Goal: Task Accomplishment & Management: Complete application form

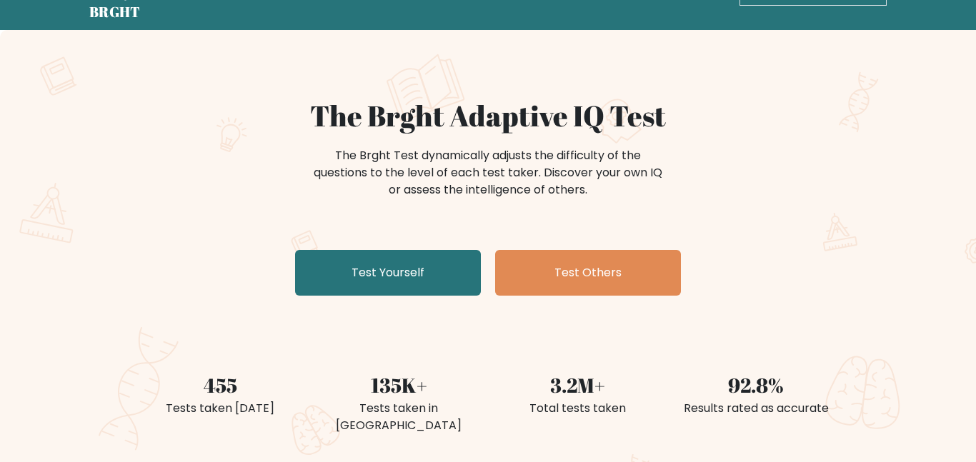
scroll to position [63, 0]
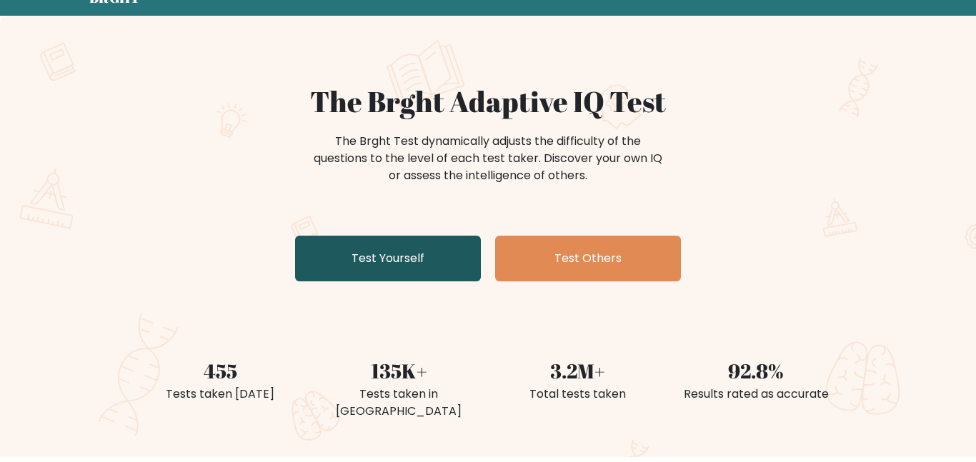
click at [354, 271] on link "Test Yourself" at bounding box center [388, 259] width 186 height 46
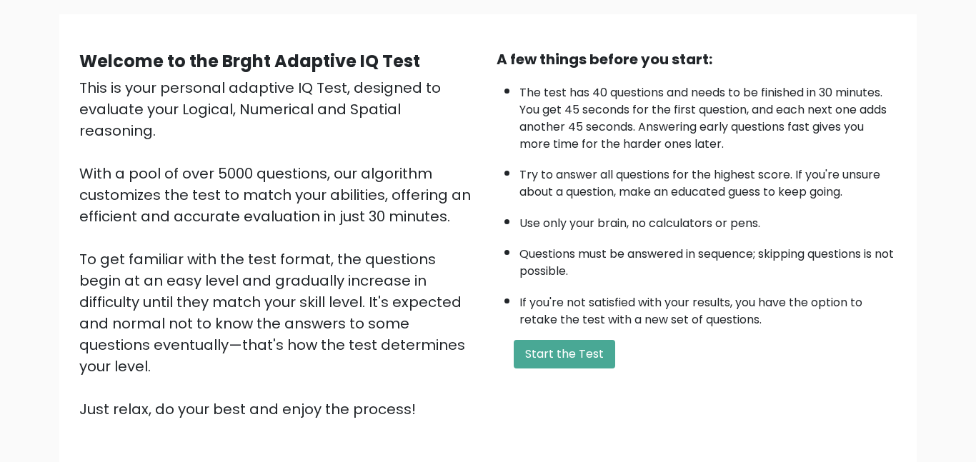
scroll to position [101, 0]
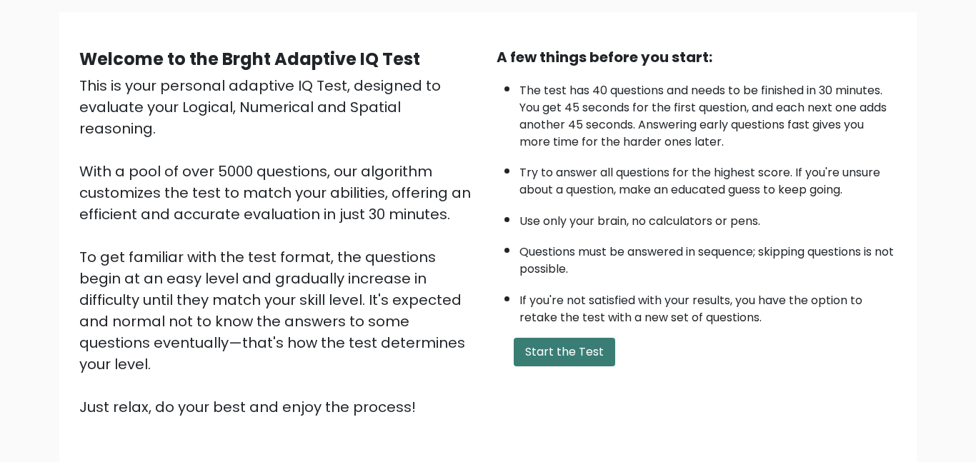
click at [564, 356] on button "Start the Test" at bounding box center [564, 352] width 101 height 29
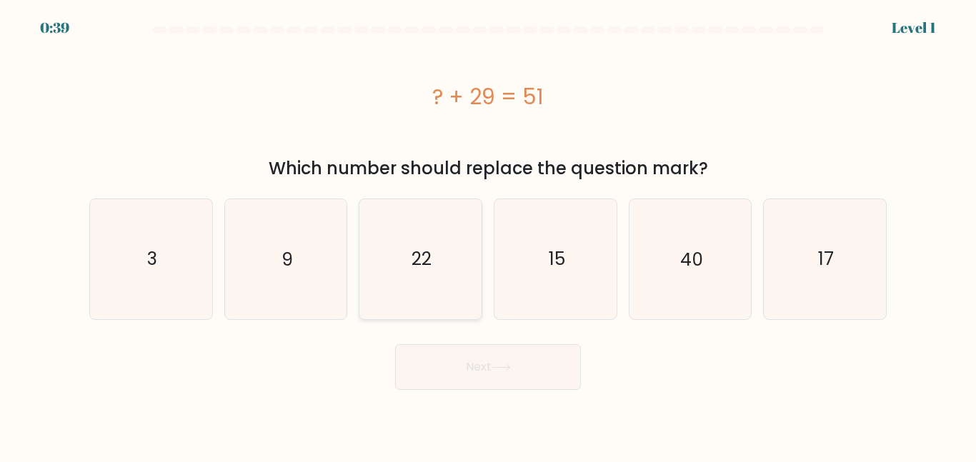
click at [397, 258] on icon "22" at bounding box center [420, 258] width 119 height 119
click at [488, 235] on input "c. 22" at bounding box center [488, 233] width 1 height 4
radio input "true"
click at [451, 367] on button "Next" at bounding box center [488, 367] width 186 height 46
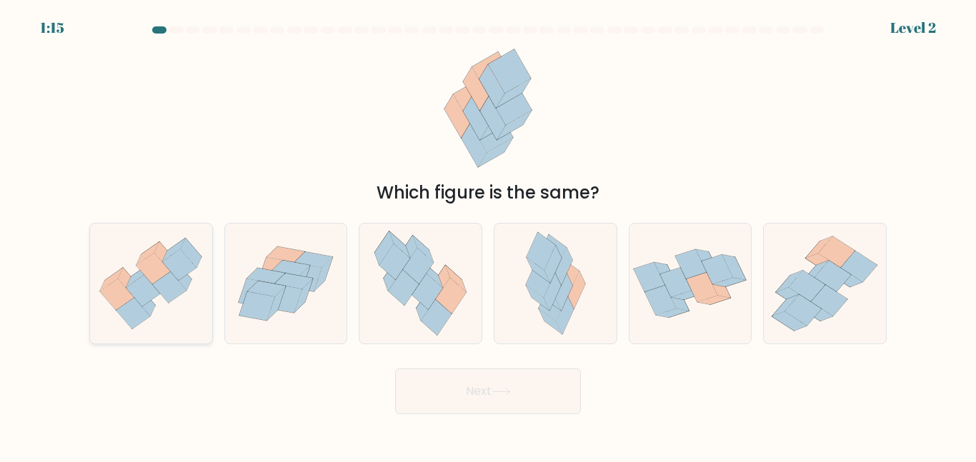
click at [131, 250] on icon at bounding box center [151, 283] width 122 height 105
click at [488, 235] on input "a." at bounding box center [488, 233] width 1 height 4
radio input "true"
click at [415, 392] on button "Next" at bounding box center [488, 392] width 186 height 46
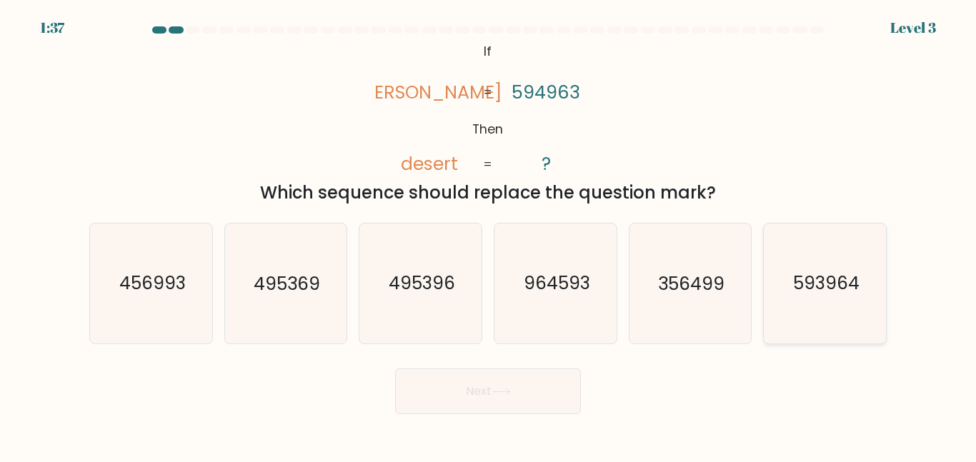
click at [807, 321] on icon "593964" at bounding box center [824, 283] width 119 height 119
click at [489, 235] on input "f. 593964" at bounding box center [488, 233] width 1 height 4
radio input "true"
click at [507, 397] on button "Next" at bounding box center [488, 392] width 186 height 46
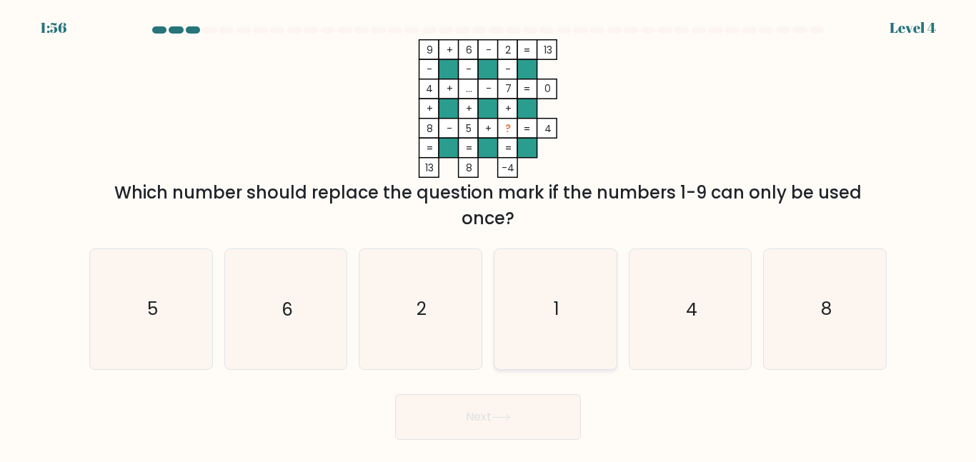
click at [544, 291] on icon "1" at bounding box center [555, 308] width 119 height 119
click at [489, 235] on input "d. 1" at bounding box center [488, 233] width 1 height 4
radio input "true"
click at [517, 419] on button "Next" at bounding box center [488, 417] width 186 height 46
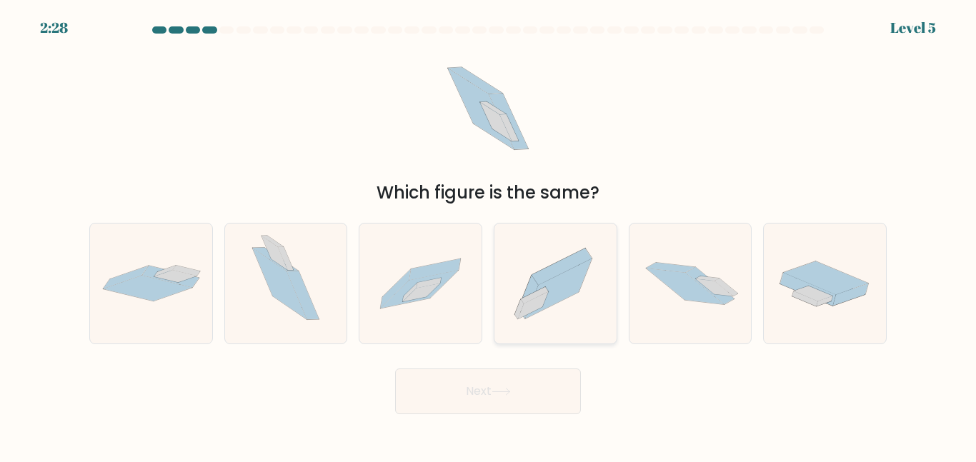
click at [504, 308] on icon at bounding box center [555, 284] width 122 height 108
click at [489, 235] on input "d." at bounding box center [488, 233] width 1 height 4
radio input "true"
click at [507, 383] on button "Next" at bounding box center [488, 392] width 186 height 46
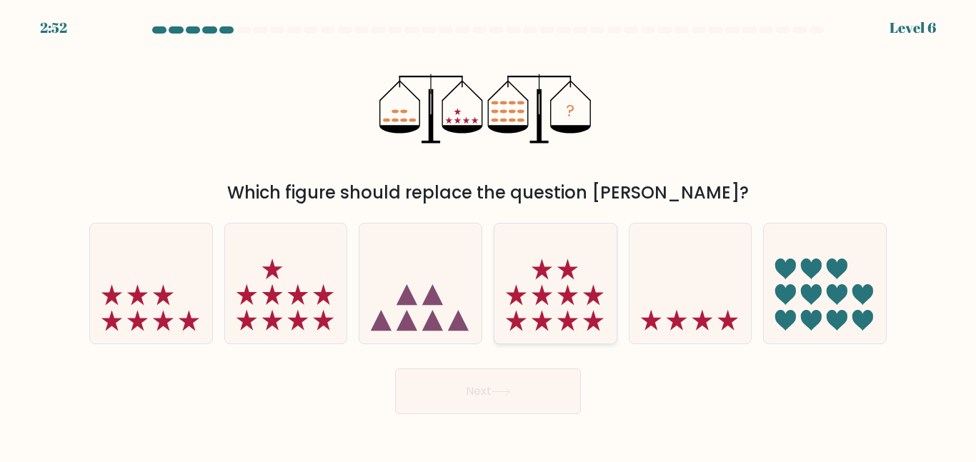
click at [539, 279] on icon at bounding box center [555, 283] width 122 height 101
click at [489, 235] on input "d." at bounding box center [488, 233] width 1 height 4
radio input "true"
click at [519, 390] on button "Next" at bounding box center [488, 392] width 186 height 46
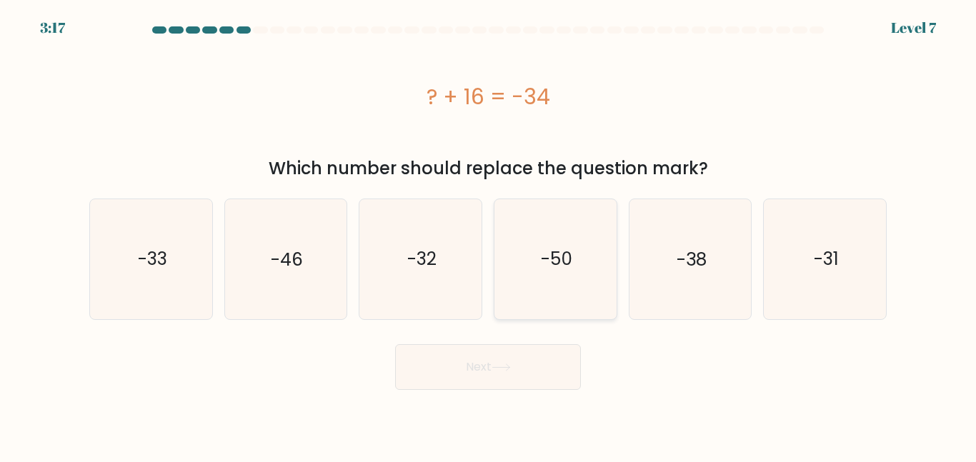
click at [563, 267] on text "-50" at bounding box center [556, 258] width 31 height 25
click at [489, 235] on input "d. -50" at bounding box center [488, 233] width 1 height 4
radio input "true"
click at [536, 374] on button "Next" at bounding box center [488, 367] width 186 height 46
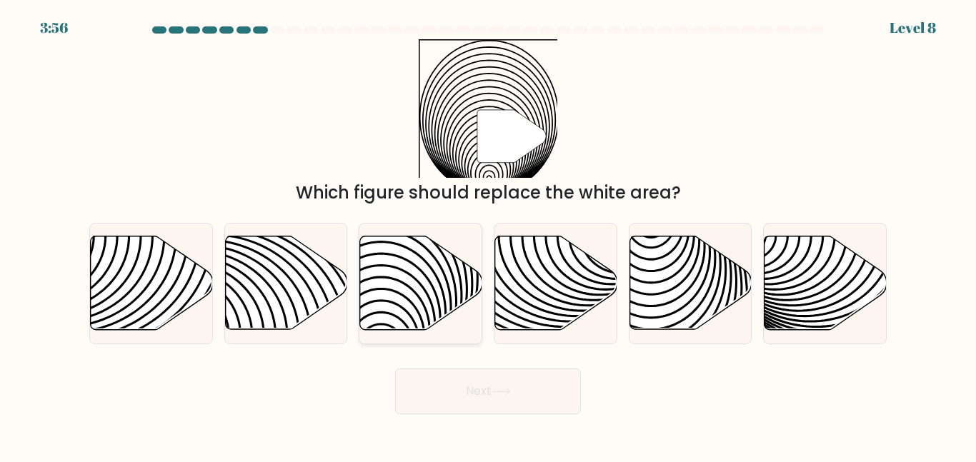
click at [363, 343] on div at bounding box center [421, 283] width 124 height 121
click at [488, 235] on input "c." at bounding box center [488, 233] width 1 height 4
radio input "true"
click at [418, 387] on button "Next" at bounding box center [488, 392] width 186 height 46
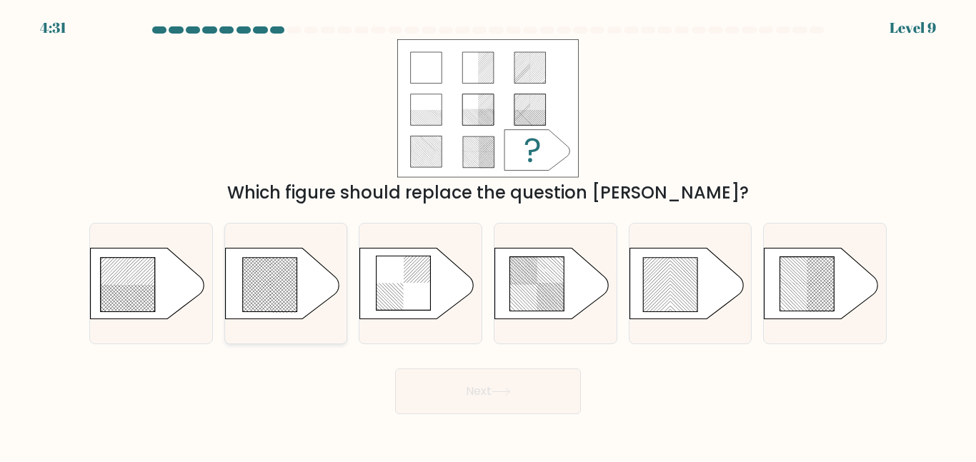
click at [286, 306] on icon at bounding box center [270, 284] width 54 height 54
click at [488, 235] on input "b." at bounding box center [488, 233] width 1 height 4
radio input "true"
click at [488, 403] on button "Next" at bounding box center [488, 392] width 186 height 46
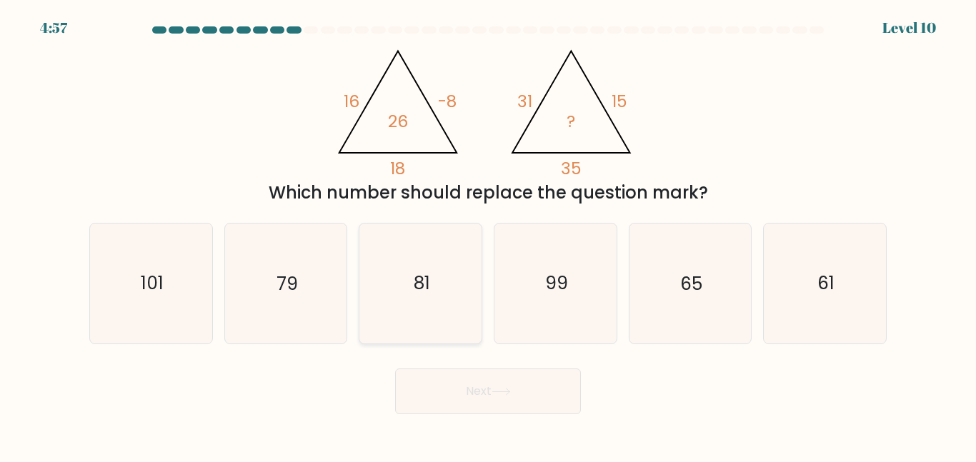
click at [482, 283] on div "81" at bounding box center [421, 283] width 124 height 121
click at [488, 235] on input "c. 81" at bounding box center [488, 233] width 1 height 4
radio input "true"
click at [502, 384] on button "Next" at bounding box center [488, 392] width 186 height 46
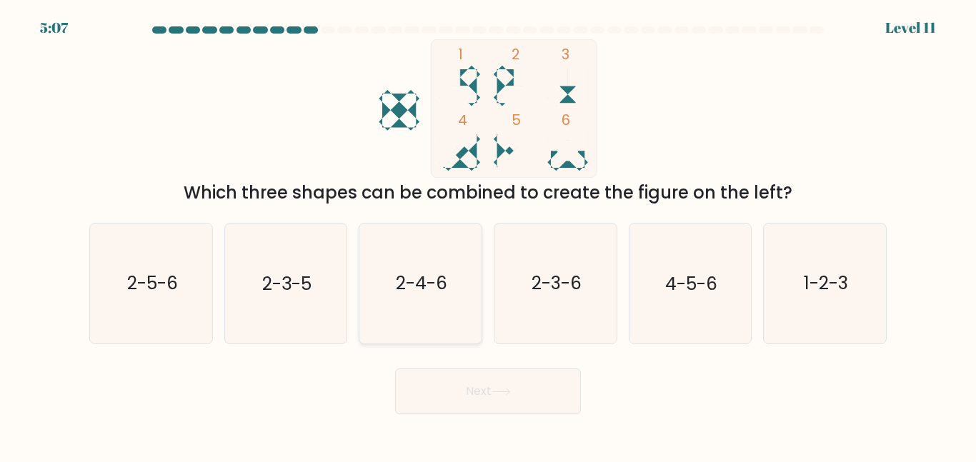
click at [460, 286] on icon "2-4-6" at bounding box center [420, 283] width 119 height 119
click at [488, 235] on input "c. 2-4-6" at bounding box center [488, 233] width 1 height 4
radio input "true"
click at [478, 374] on button "Next" at bounding box center [488, 392] width 186 height 46
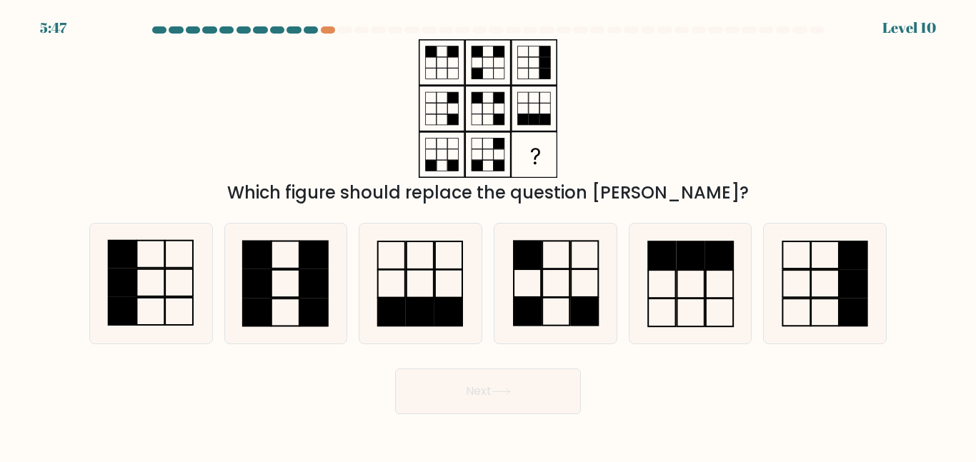
click at [86, 267] on div "a." at bounding box center [151, 283] width 135 height 121
click at [121, 274] on rect at bounding box center [122, 282] width 28 height 27
click at [488, 235] on input "a." at bounding box center [488, 233] width 1 height 4
radio input "true"
click at [452, 408] on button "Next" at bounding box center [488, 392] width 186 height 46
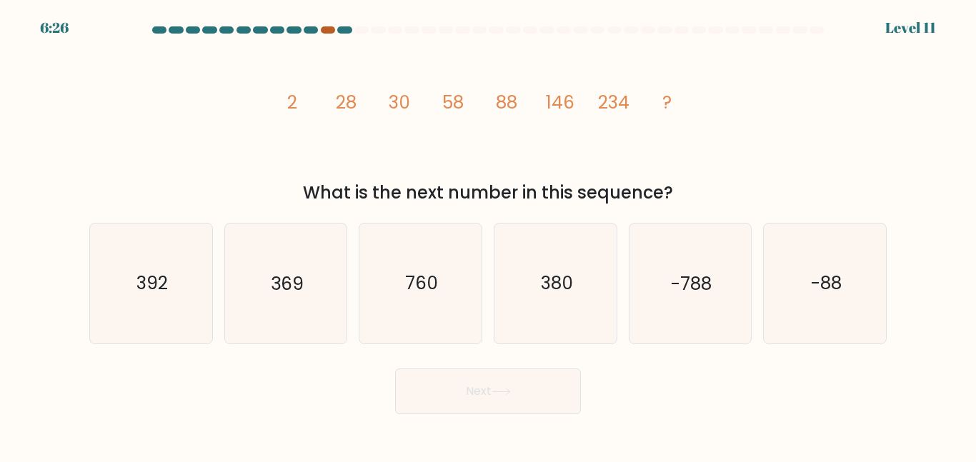
click at [324, 30] on div at bounding box center [328, 29] width 14 height 7
click at [358, 31] on div at bounding box center [361, 29] width 14 height 7
click at [138, 255] on icon "392" at bounding box center [150, 283] width 119 height 119
click at [488, 235] on input "a. 392" at bounding box center [488, 233] width 1 height 4
radio input "true"
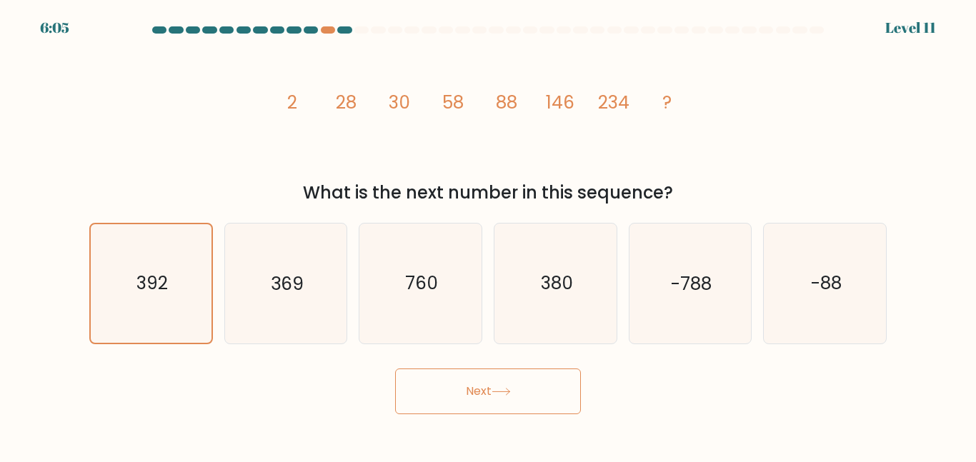
click at [435, 396] on button "Next" at bounding box center [488, 392] width 186 height 46
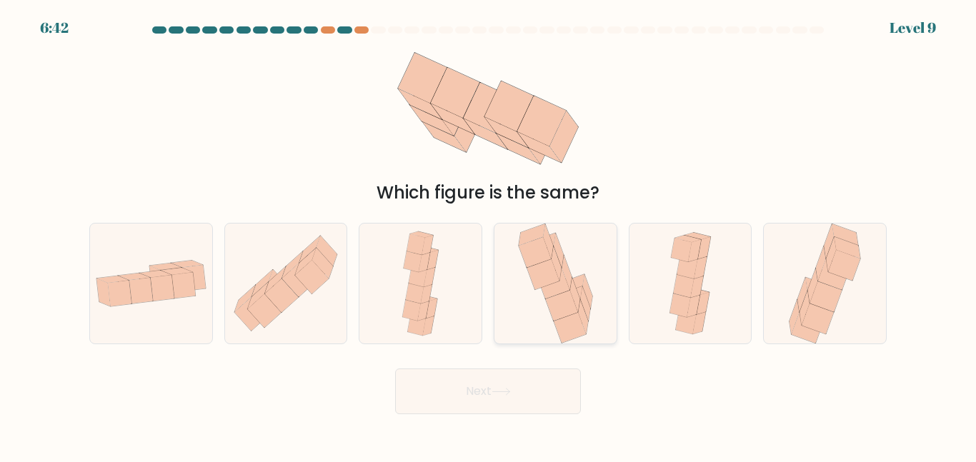
click at [569, 329] on icon at bounding box center [570, 328] width 32 height 31
click at [489, 235] on input "d." at bounding box center [488, 233] width 1 height 4
radio input "true"
click at [552, 379] on button "Next" at bounding box center [488, 392] width 186 height 46
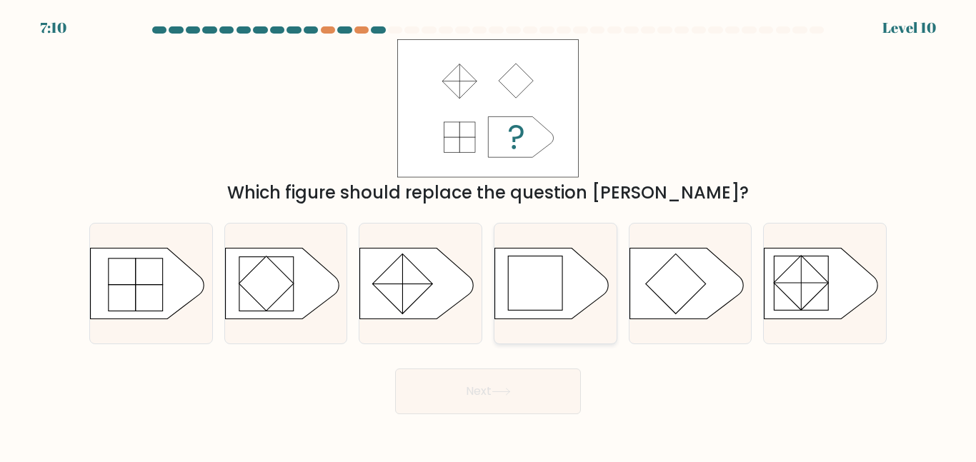
click at [534, 300] on rect at bounding box center [535, 283] width 54 height 54
click at [489, 235] on input "d." at bounding box center [488, 233] width 1 height 4
radio input "true"
click at [526, 377] on button "Next" at bounding box center [488, 392] width 186 height 46
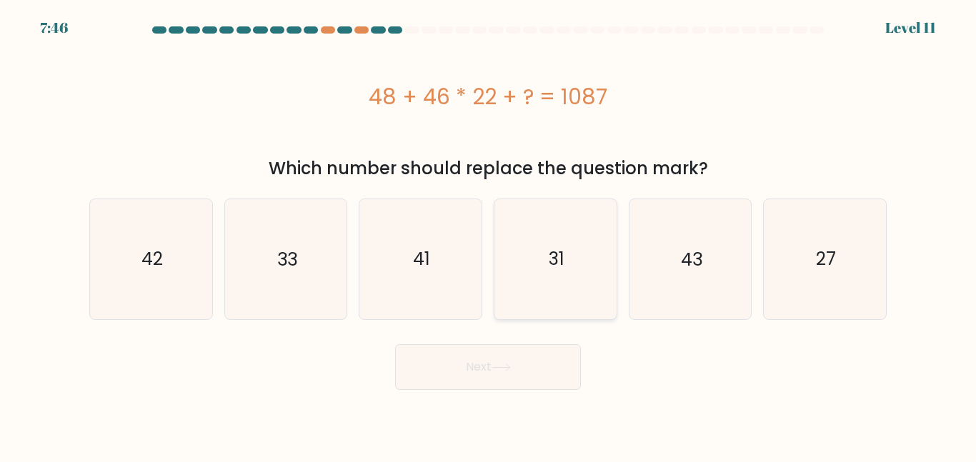
click at [525, 309] on icon "31" at bounding box center [555, 258] width 119 height 119
click at [489, 235] on input "d. 31" at bounding box center [488, 233] width 1 height 4
radio input "true"
click at [517, 351] on button "Next" at bounding box center [488, 367] width 186 height 46
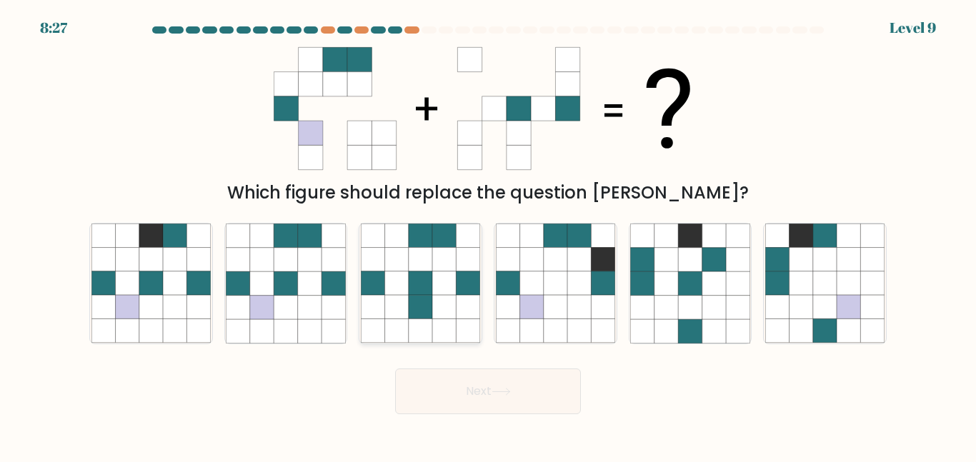
click at [453, 289] on icon at bounding box center [444, 283] width 24 height 24
click at [488, 235] on input "c." at bounding box center [488, 233] width 1 height 4
radio input "true"
click at [478, 374] on button "Next" at bounding box center [488, 392] width 186 height 46
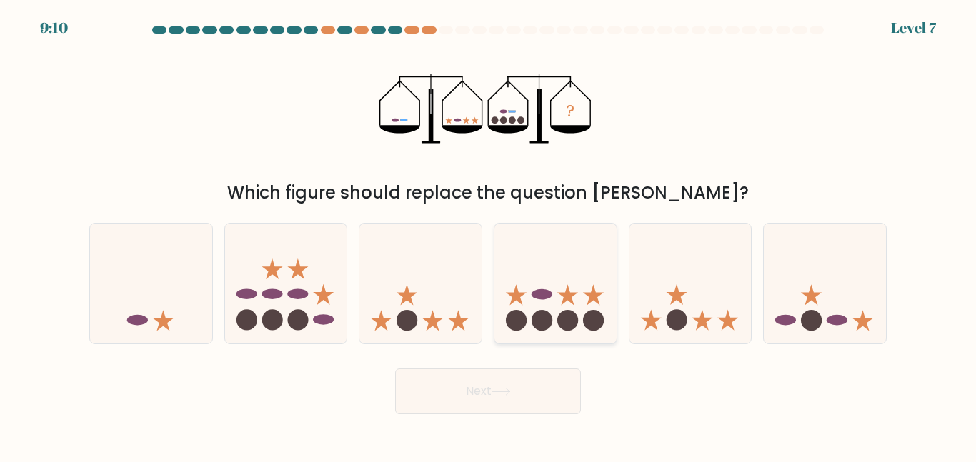
click at [519, 299] on icon at bounding box center [516, 294] width 21 height 21
click at [489, 235] on input "d." at bounding box center [488, 233] width 1 height 4
radio input "true"
click at [521, 379] on button "Next" at bounding box center [488, 392] width 186 height 46
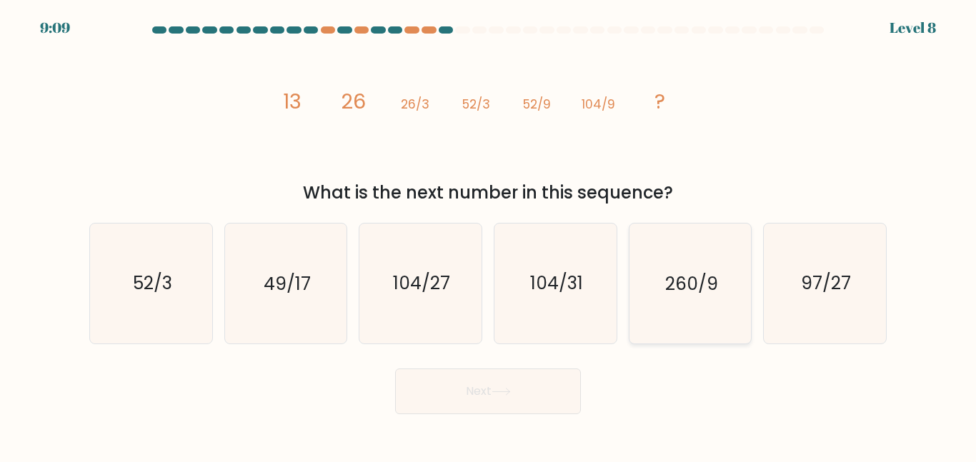
click at [648, 294] on icon "260/9" at bounding box center [689, 283] width 119 height 119
click at [489, 235] on input "e. 260/9" at bounding box center [488, 233] width 1 height 4
radio input "true"
click at [517, 394] on button "Next" at bounding box center [488, 392] width 186 height 46
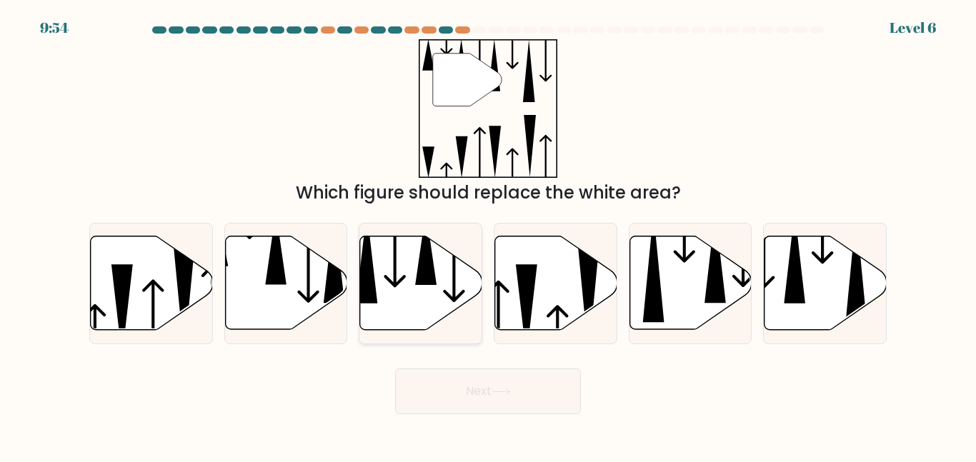
click at [416, 301] on icon at bounding box center [421, 283] width 122 height 94
click at [488, 235] on input "c." at bounding box center [488, 233] width 1 height 4
radio input "true"
click at [471, 389] on button "Next" at bounding box center [488, 392] width 186 height 46
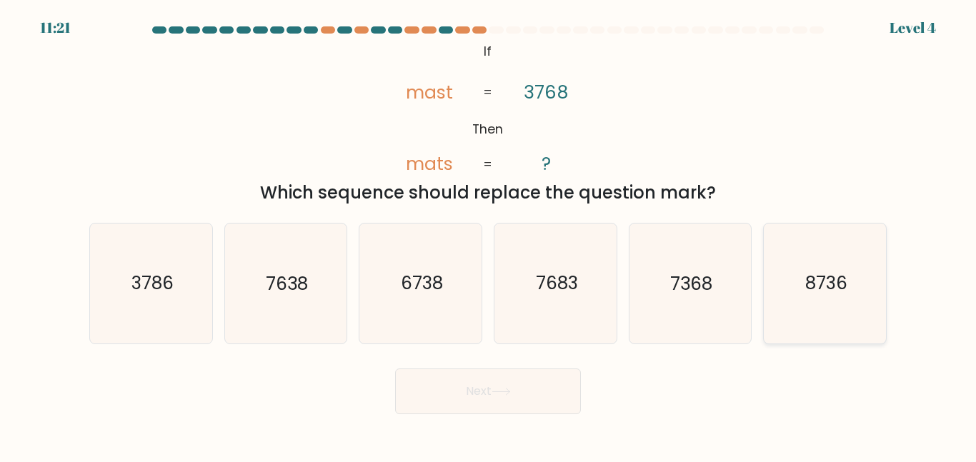
click at [785, 313] on icon "8736" at bounding box center [824, 283] width 119 height 119
click at [489, 235] on input "f. 8736" at bounding box center [488, 233] width 1 height 4
radio input "true"
click at [518, 383] on button "Next" at bounding box center [488, 392] width 186 height 46
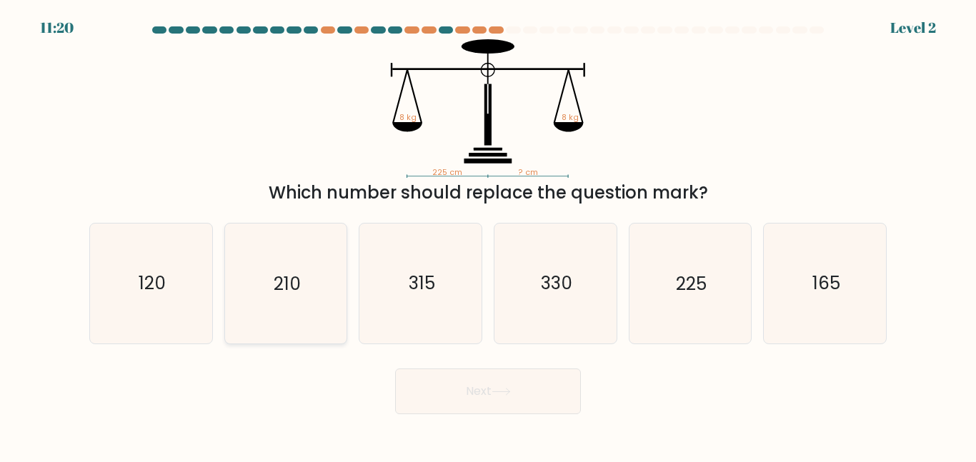
click at [324, 274] on icon "210" at bounding box center [285, 283] width 119 height 119
click at [488, 235] on input "b. 210" at bounding box center [488, 233] width 1 height 4
radio input "true"
click at [464, 383] on button "Next" at bounding box center [488, 392] width 186 height 46
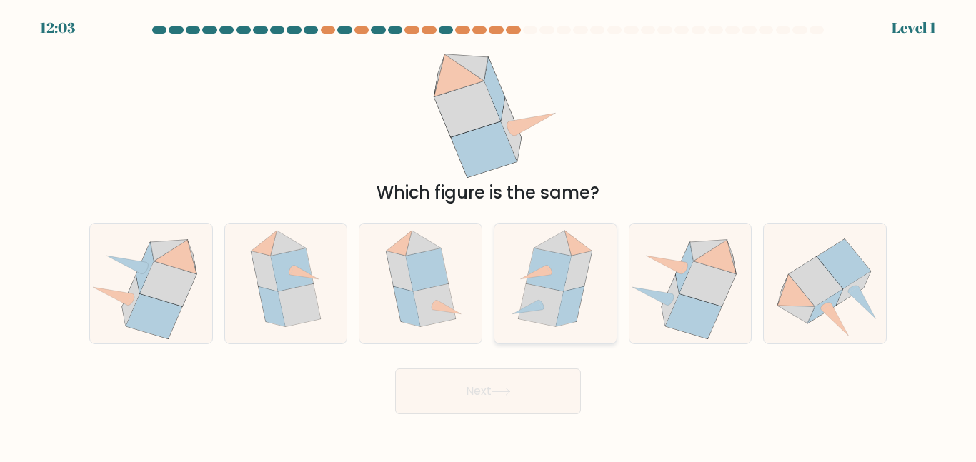
click at [569, 270] on icon at bounding box center [578, 271] width 28 height 40
click at [489, 235] on input "d." at bounding box center [488, 233] width 1 height 4
radio input "true"
click at [539, 395] on button "Next" at bounding box center [488, 392] width 186 height 46
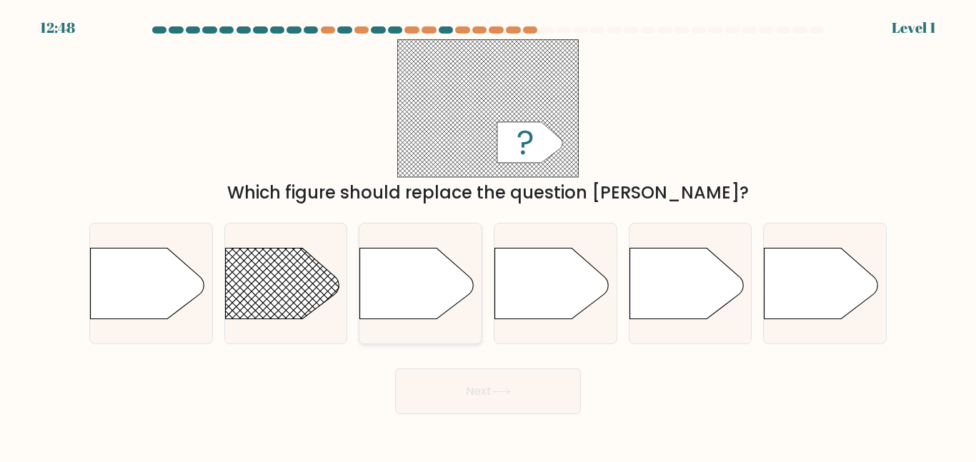
click at [442, 311] on icon at bounding box center [417, 283] width 114 height 71
click at [488, 235] on input "c." at bounding box center [488, 233] width 1 height 4
radio input "true"
click at [236, 286] on rect at bounding box center [208, 223] width 317 height 241
click at [488, 235] on input "b." at bounding box center [488, 233] width 1 height 4
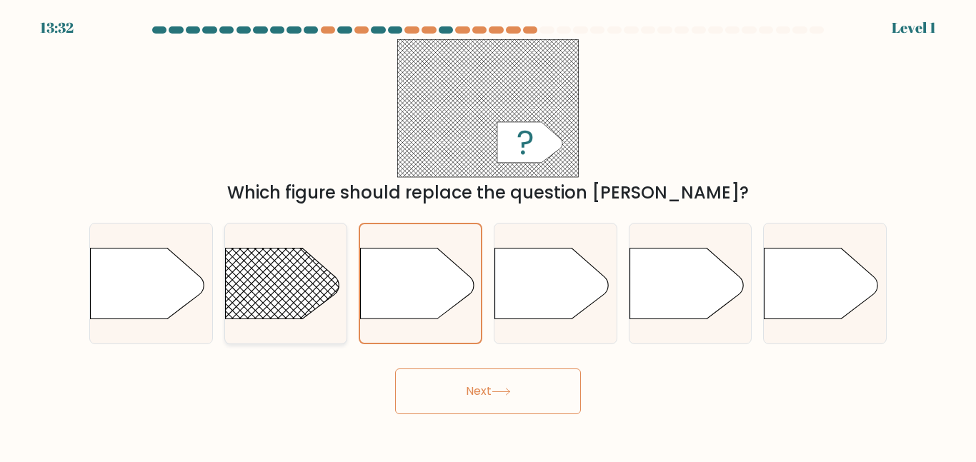
radio input "true"
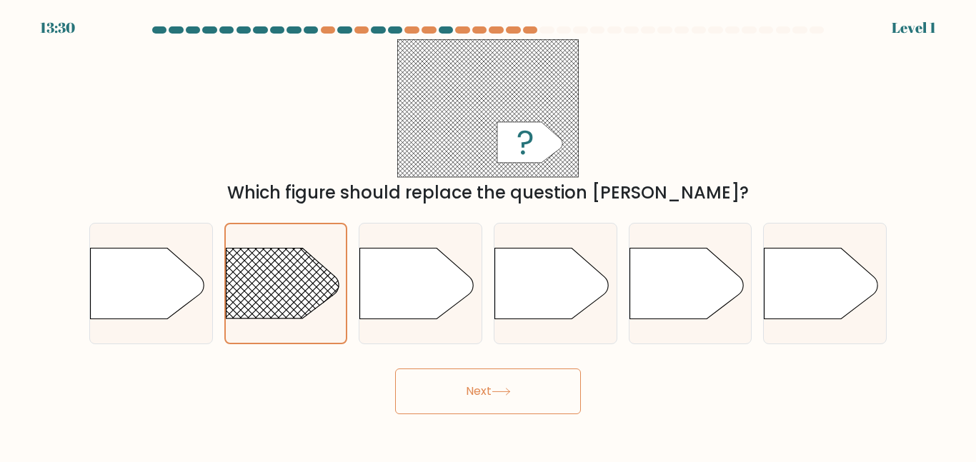
click at [464, 402] on button "Next" at bounding box center [488, 392] width 186 height 46
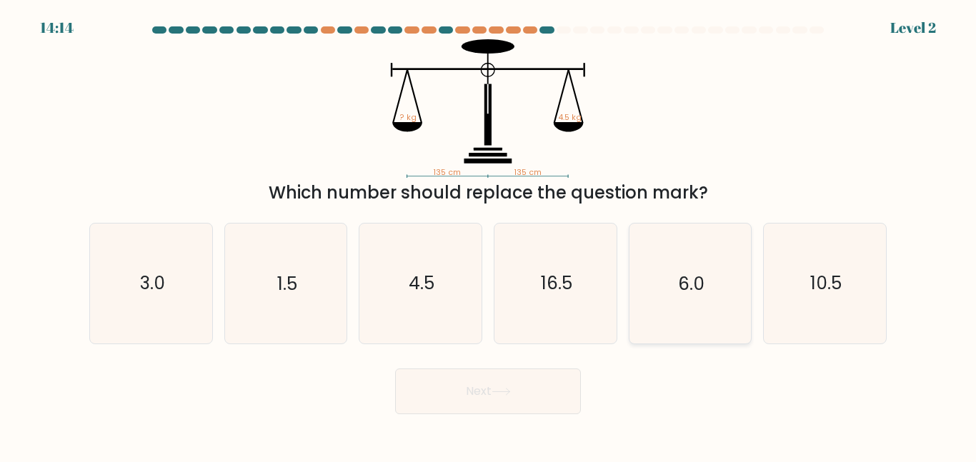
click at [663, 275] on icon "6.0" at bounding box center [689, 283] width 119 height 119
click at [489, 235] on input "e. 6.0" at bounding box center [488, 233] width 1 height 4
radio input "true"
click at [534, 384] on button "Next" at bounding box center [488, 392] width 186 height 46
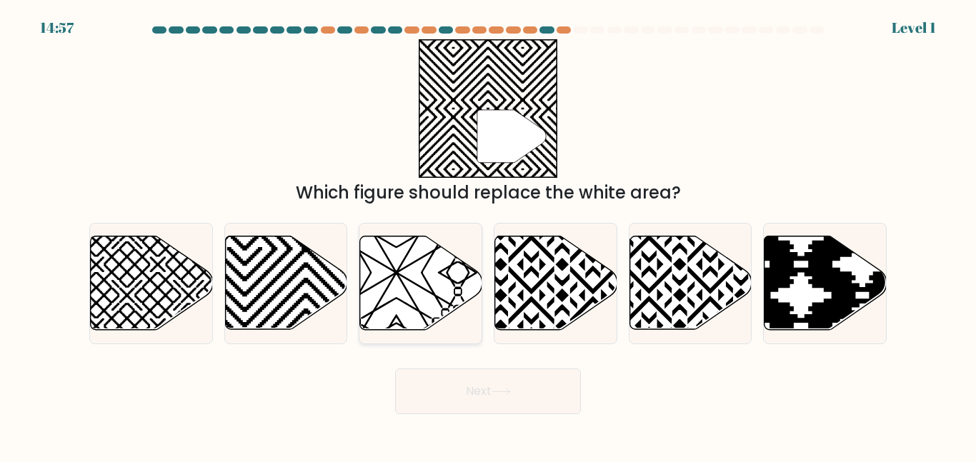
click at [438, 304] on icon at bounding box center [421, 283] width 122 height 94
click at [488, 235] on input "c." at bounding box center [488, 233] width 1 height 4
radio input "true"
click at [482, 392] on button "Next" at bounding box center [488, 392] width 186 height 46
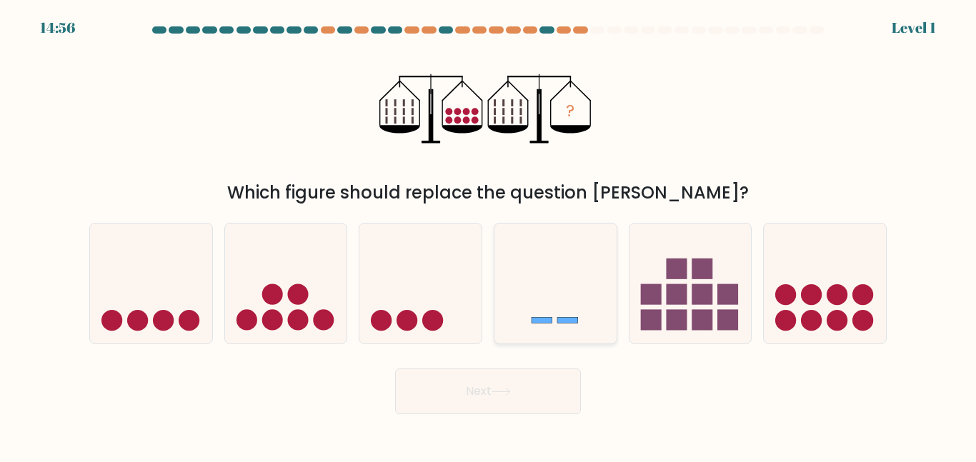
click at [539, 306] on icon at bounding box center [555, 283] width 122 height 101
click at [489, 235] on input "d." at bounding box center [488, 233] width 1 height 4
radio input "true"
click at [523, 375] on button "Next" at bounding box center [488, 392] width 186 height 46
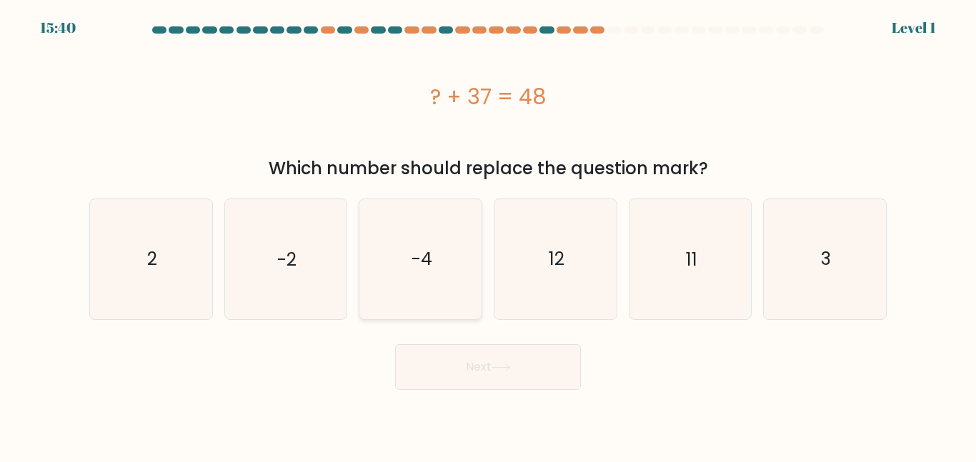
click at [470, 308] on icon "-4" at bounding box center [420, 258] width 119 height 119
click at [488, 235] on input "c. -4" at bounding box center [488, 233] width 1 height 4
radio input "true"
click at [496, 371] on button "Next" at bounding box center [488, 367] width 186 height 46
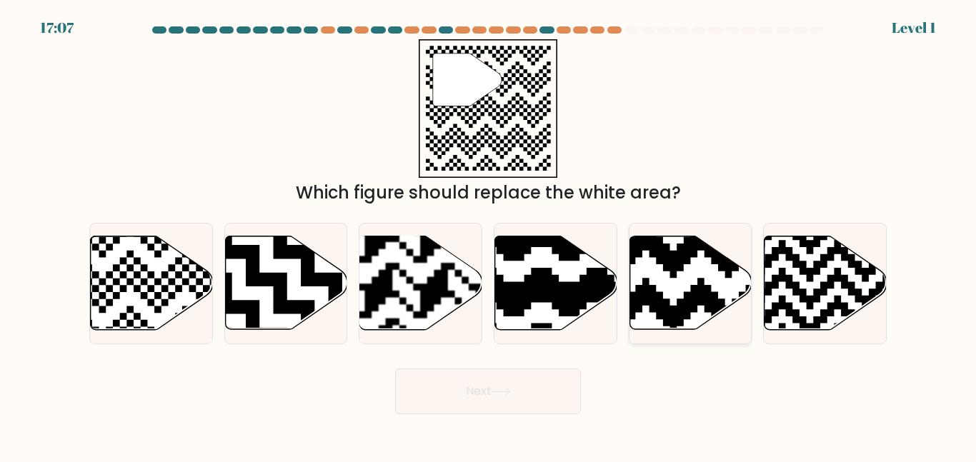
click at [643, 260] on icon at bounding box center [690, 283] width 122 height 94
click at [489, 235] on input "e." at bounding box center [488, 233] width 1 height 4
radio input "true"
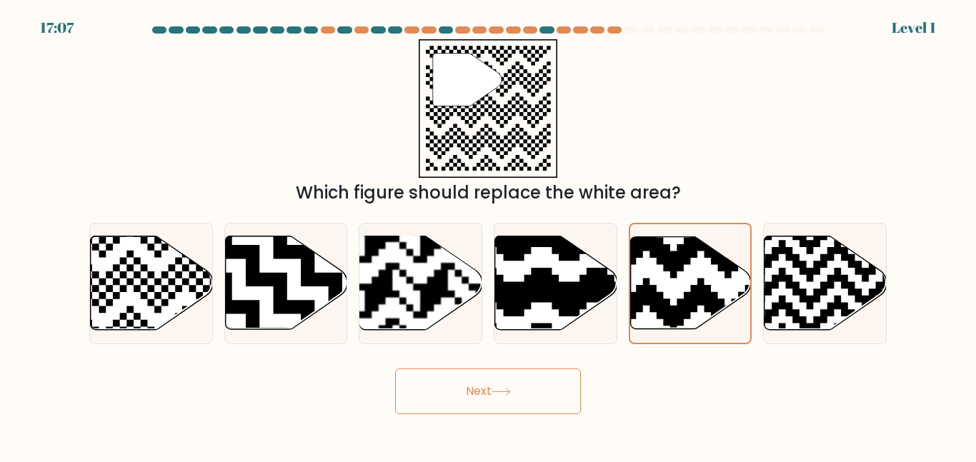
click at [522, 396] on button "Next" at bounding box center [488, 392] width 186 height 46
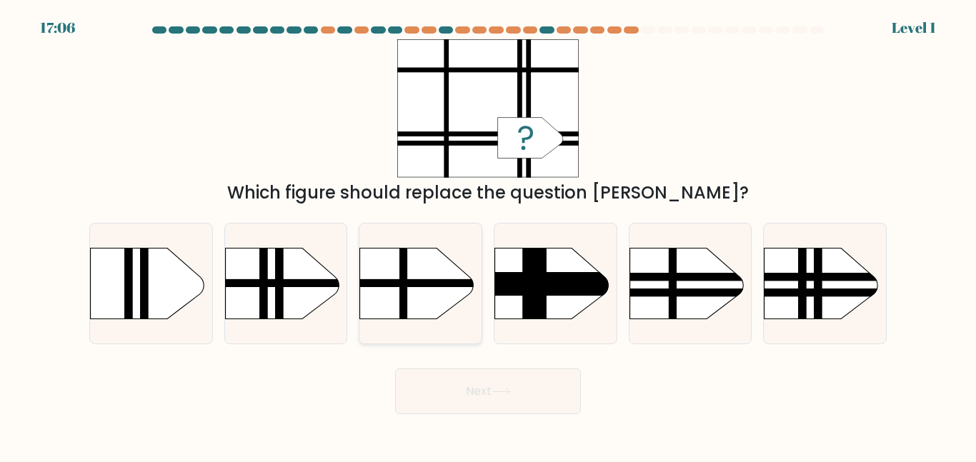
click at [390, 304] on rect at bounding box center [342, 231] width 317 height 241
click at [488, 235] on input "c." at bounding box center [488, 233] width 1 height 4
radio input "true"
click at [442, 366] on div "Next" at bounding box center [488, 388] width 814 height 53
click at [326, 296] on rect at bounding box center [207, 231] width 317 height 241
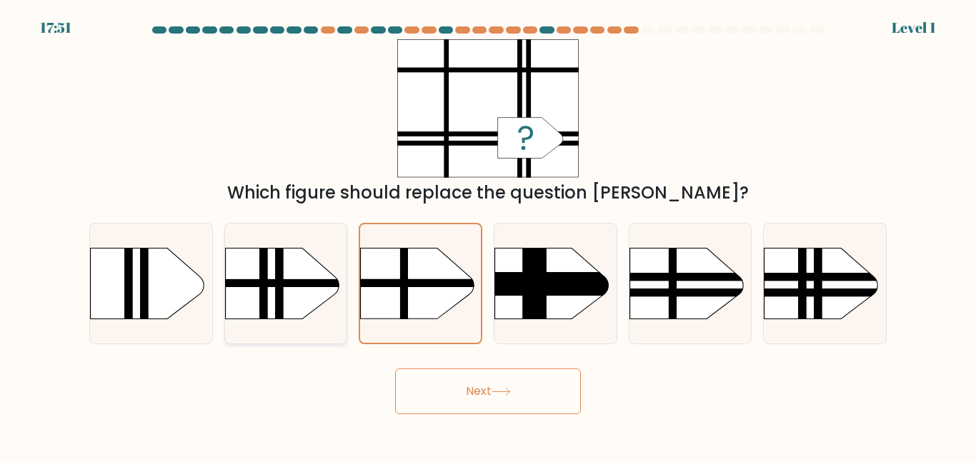
click at [488, 235] on input "b." at bounding box center [488, 233] width 1 height 4
radio input "true"
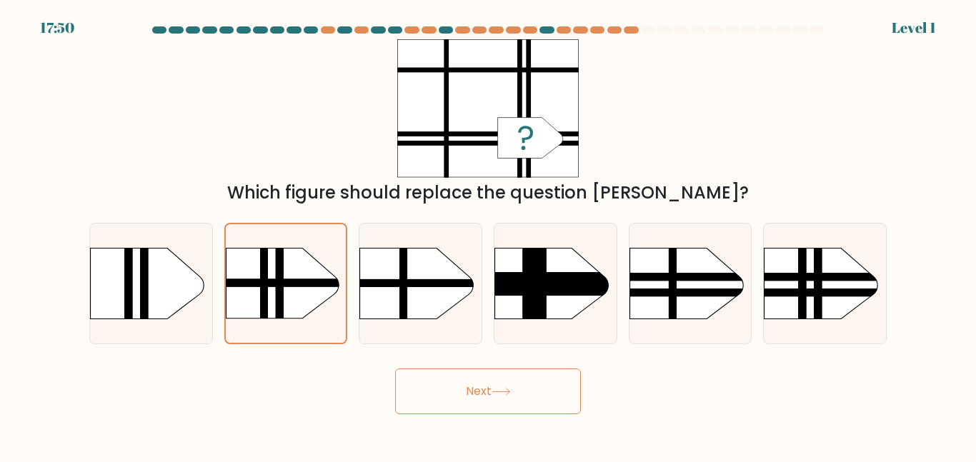
click at [436, 370] on button "Next" at bounding box center [488, 392] width 186 height 46
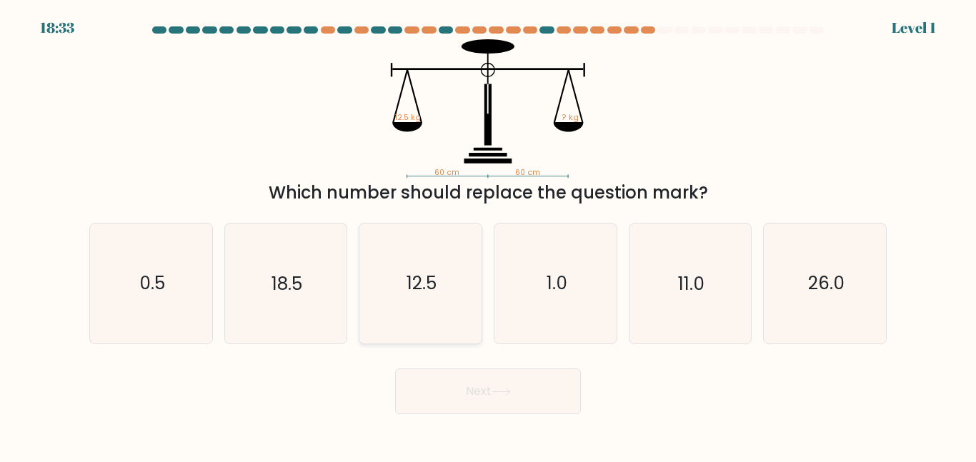
click at [384, 265] on icon "12.5" at bounding box center [420, 283] width 119 height 119
click at [488, 235] on input "c. 12.5" at bounding box center [488, 233] width 1 height 4
radio input "true"
click at [453, 365] on div "Next" at bounding box center [488, 388] width 814 height 53
click at [456, 372] on button "Next" at bounding box center [488, 392] width 186 height 46
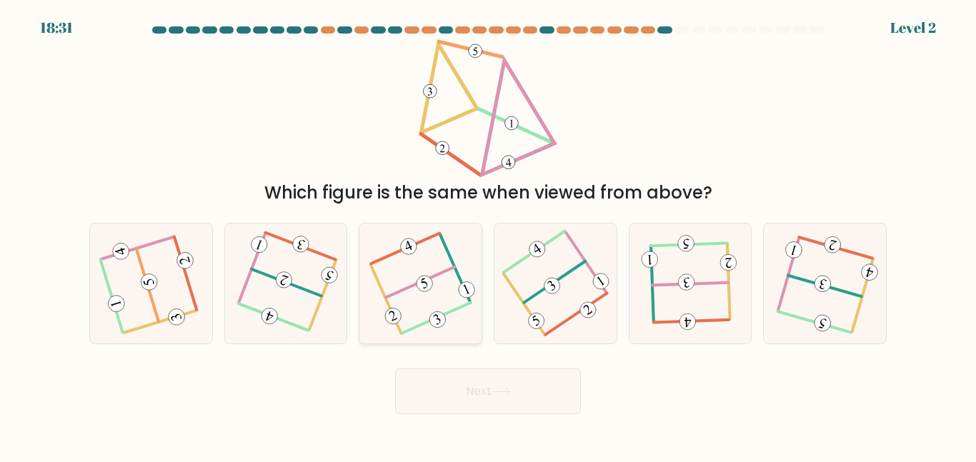
click at [416, 296] on icon at bounding box center [421, 284] width 94 height 96
click at [488, 235] on input "c." at bounding box center [488, 233] width 1 height 4
radio input "true"
click at [446, 374] on button "Next" at bounding box center [488, 392] width 186 height 46
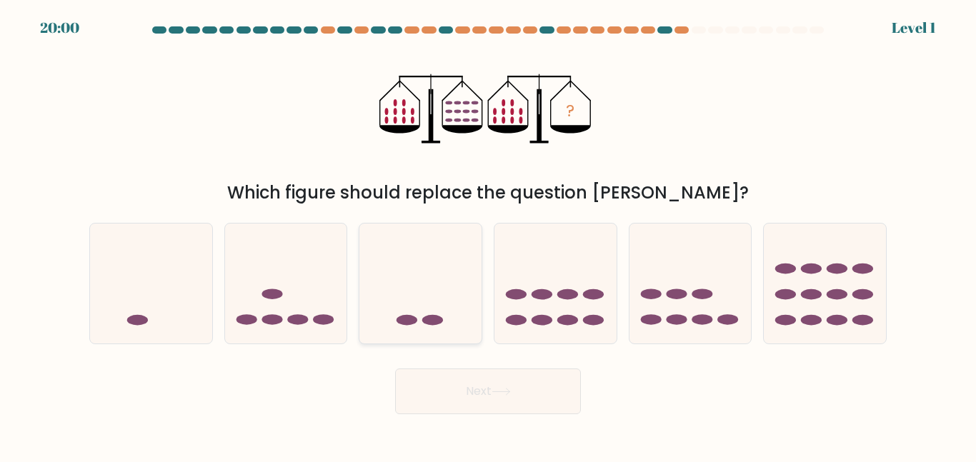
click at [447, 321] on icon at bounding box center [420, 283] width 122 height 101
click at [488, 235] on input "c." at bounding box center [488, 233] width 1 height 4
radio input "true"
click at [476, 395] on button "Next" at bounding box center [488, 392] width 186 height 46
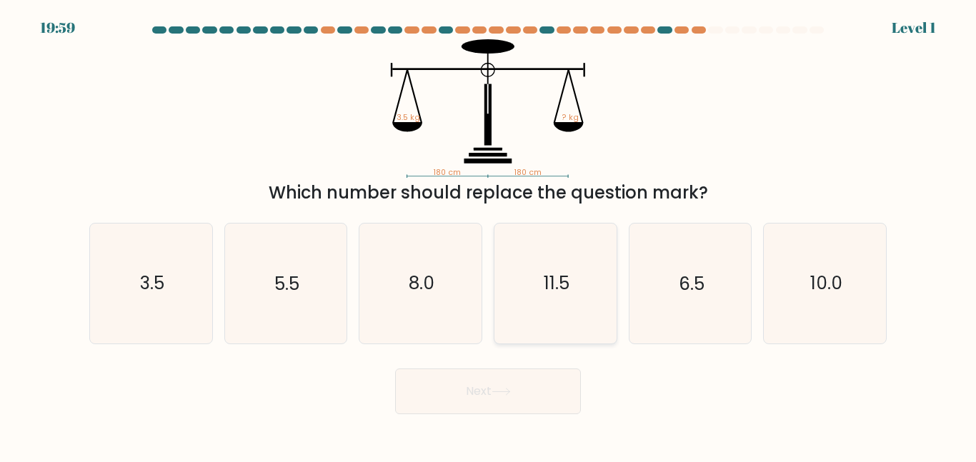
click at [504, 309] on icon "11.5" at bounding box center [555, 283] width 119 height 119
click at [489, 235] on input "d. 11.5" at bounding box center [488, 233] width 1 height 4
radio input "true"
click at [501, 377] on button "Next" at bounding box center [488, 392] width 186 height 46
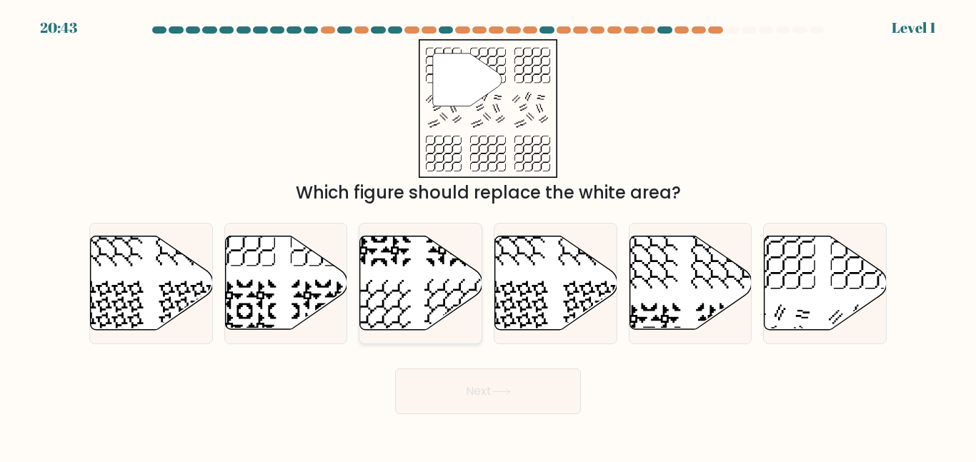
click at [439, 292] on icon at bounding box center [421, 283] width 122 height 94
click at [488, 235] on input "c." at bounding box center [488, 233] width 1 height 4
radio input "true"
click at [477, 386] on button "Next" at bounding box center [488, 392] width 186 height 46
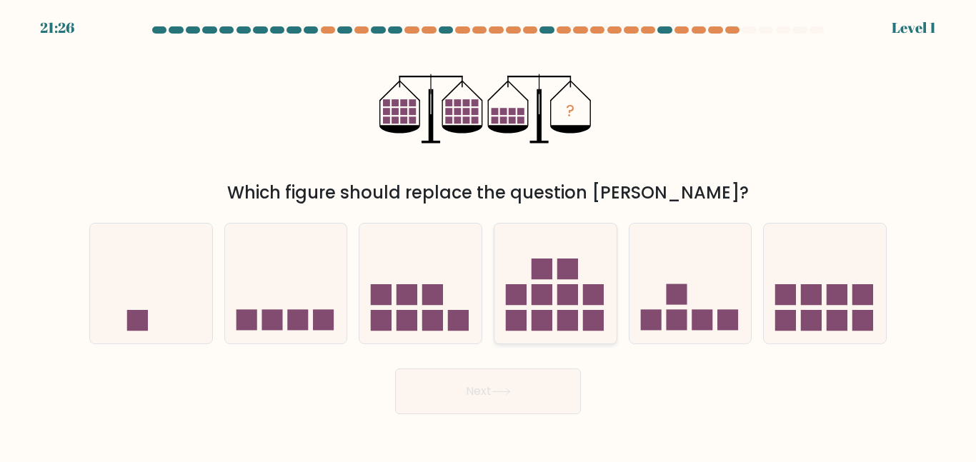
click at [517, 301] on rect at bounding box center [516, 294] width 21 height 21
click at [489, 235] on input "d." at bounding box center [488, 233] width 1 height 4
radio input "true"
click at [499, 390] on icon at bounding box center [501, 392] width 19 height 8
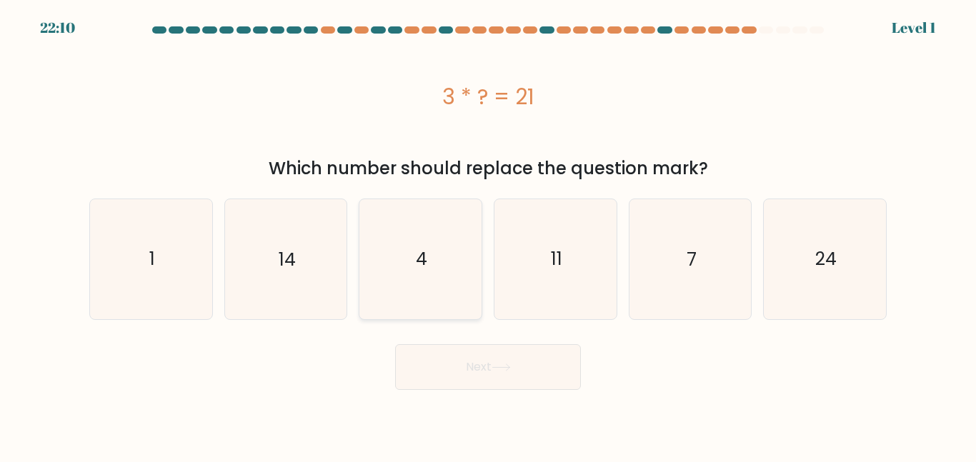
click at [422, 295] on icon "4" at bounding box center [420, 258] width 119 height 119
click at [488, 235] on input "c. 4" at bounding box center [488, 233] width 1 height 4
radio input "true"
click at [458, 371] on button "Next" at bounding box center [488, 367] width 186 height 46
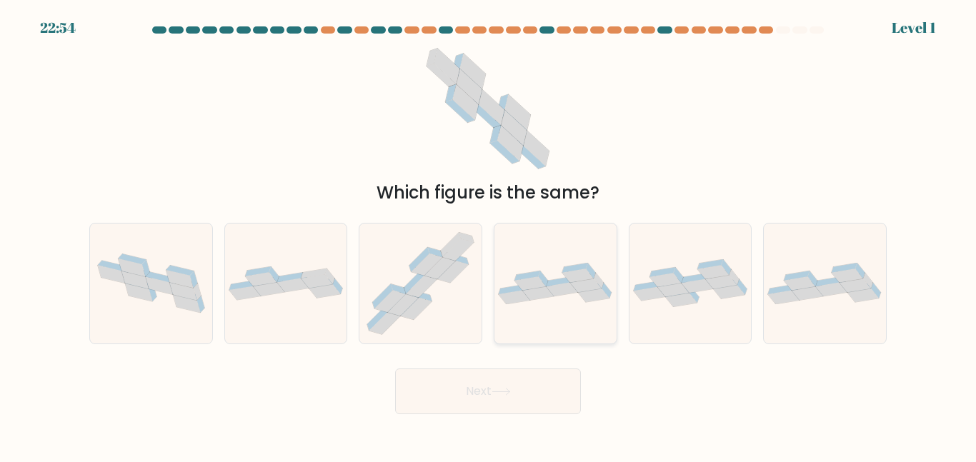
click at [525, 299] on icon at bounding box center [514, 298] width 31 height 14
click at [489, 235] on input "d." at bounding box center [488, 233] width 1 height 4
radio input "true"
click at [491, 374] on button "Next" at bounding box center [488, 392] width 186 height 46
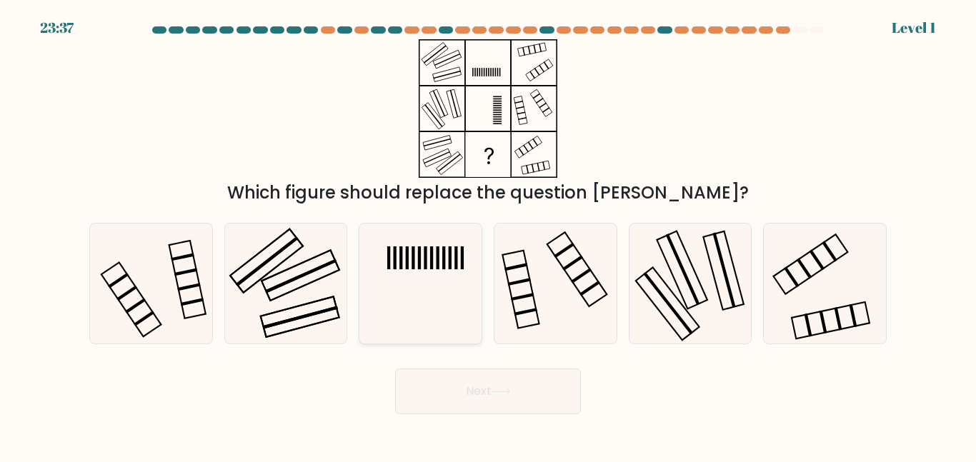
click at [447, 296] on icon at bounding box center [420, 283] width 119 height 119
click at [488, 235] on input "c." at bounding box center [488, 233] width 1 height 4
radio input "true"
click at [491, 378] on button "Next" at bounding box center [488, 392] width 186 height 46
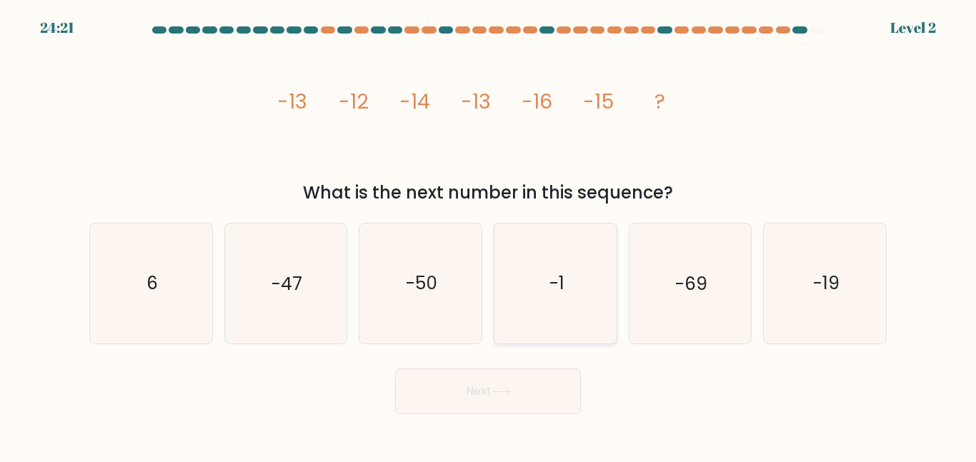
click at [559, 289] on text "-1" at bounding box center [556, 283] width 15 height 25
click at [489, 235] on input "d. -1" at bounding box center [488, 233] width 1 height 4
radio input "true"
click at [533, 399] on button "Next" at bounding box center [488, 392] width 186 height 46
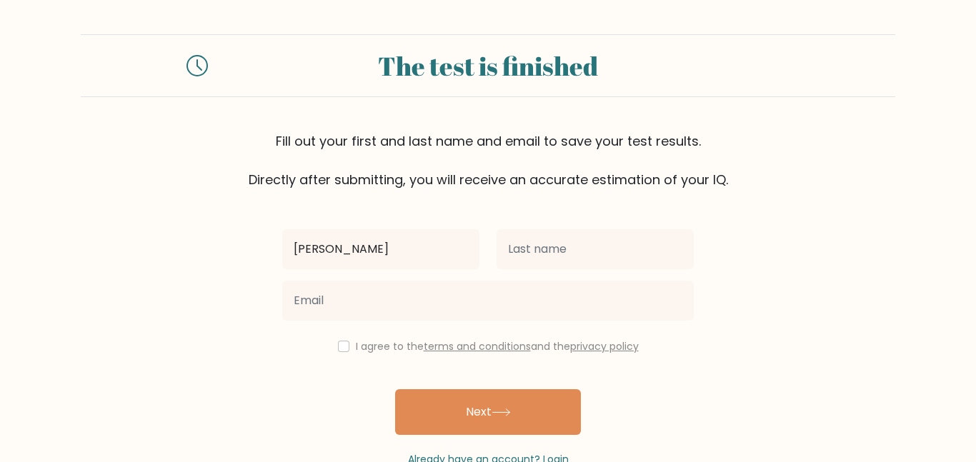
type input "[PERSON_NAME]"
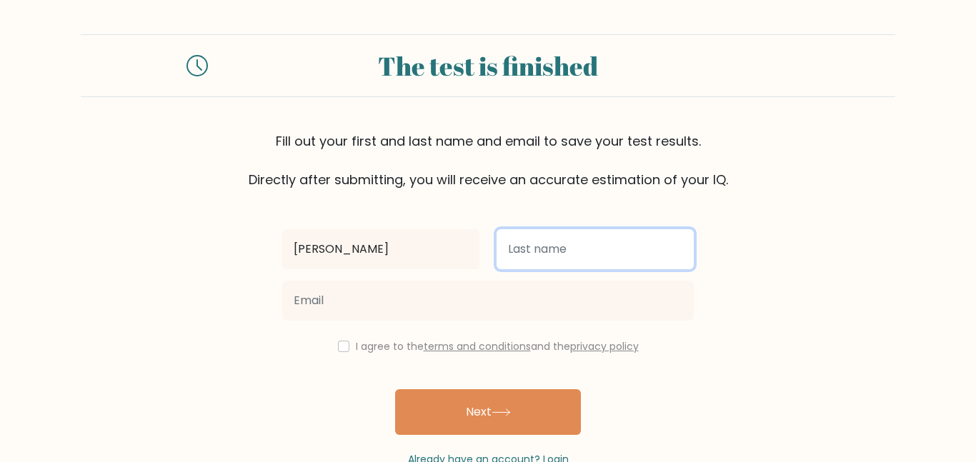
click at [531, 245] on input "text" at bounding box center [595, 249] width 197 height 40
type input "[PERSON_NAME]"
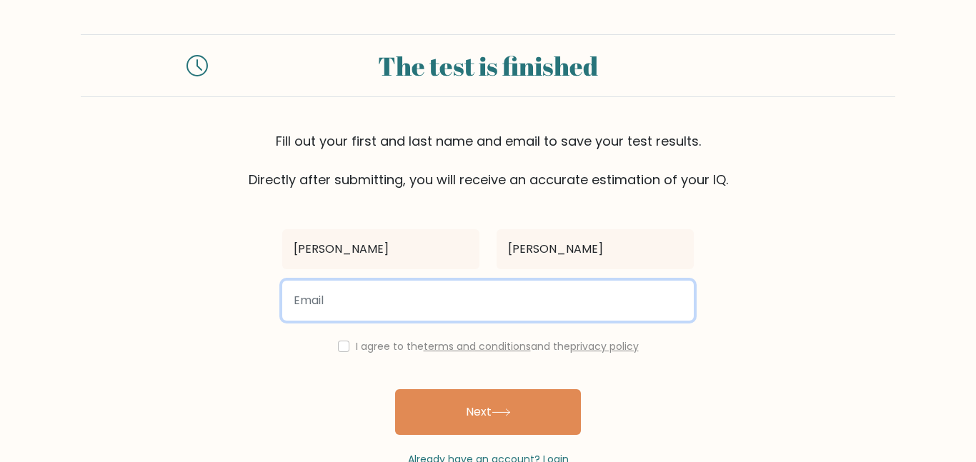
click at [476, 309] on input "email" at bounding box center [488, 301] width 412 height 40
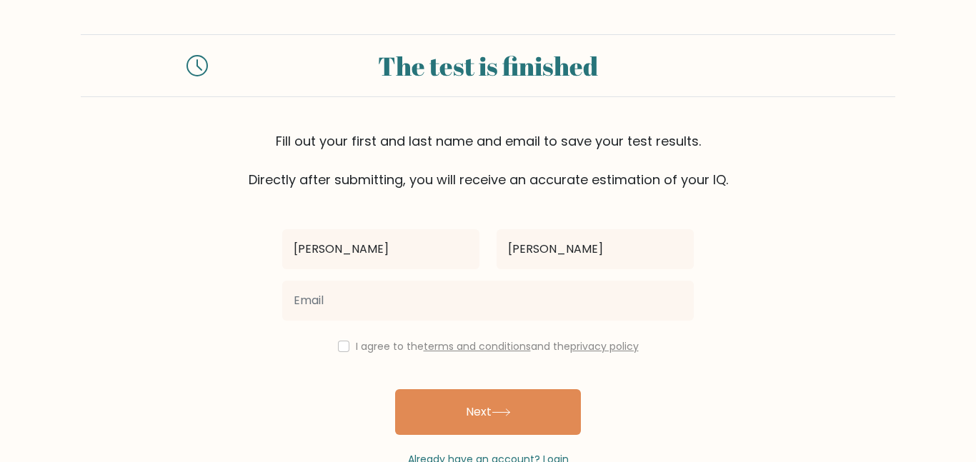
click at [281, 369] on div "john johnson I agree to the terms and conditions and the privacy policy Next Al…" at bounding box center [488, 328] width 429 height 278
click at [339, 350] on input "checkbox" at bounding box center [343, 346] width 11 height 11
checkbox input "true"
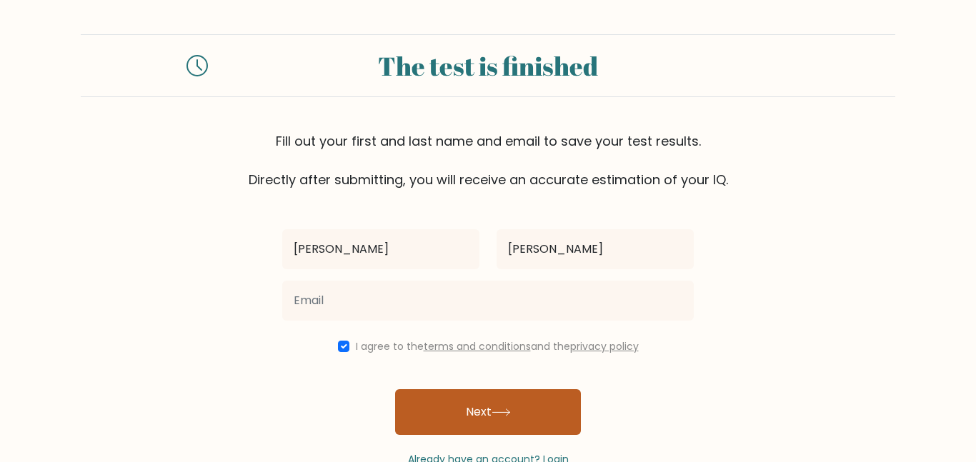
click at [446, 419] on button "Next" at bounding box center [488, 412] width 186 height 46
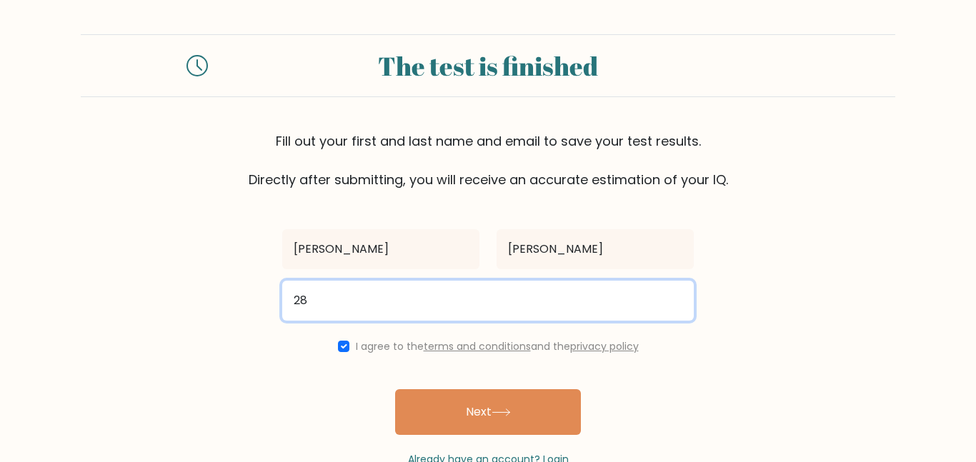
type input "28price@bcbearcats.org"
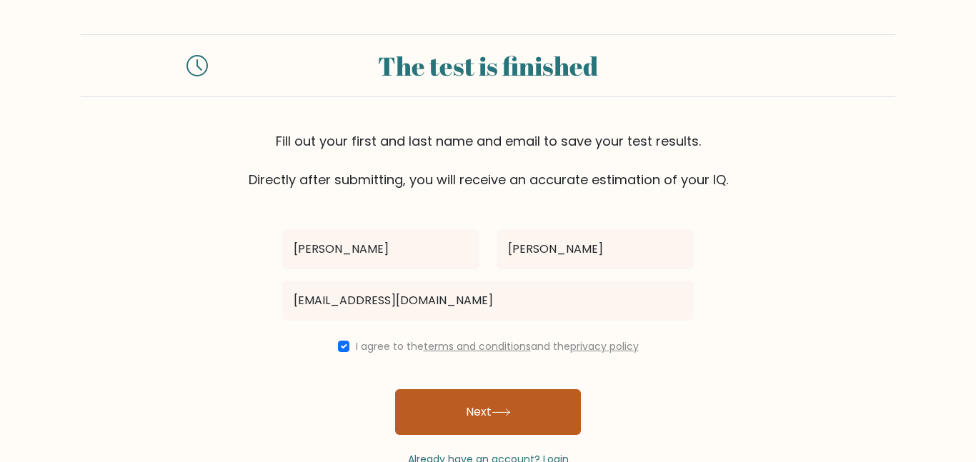
click at [434, 409] on button "Next" at bounding box center [488, 412] width 186 height 46
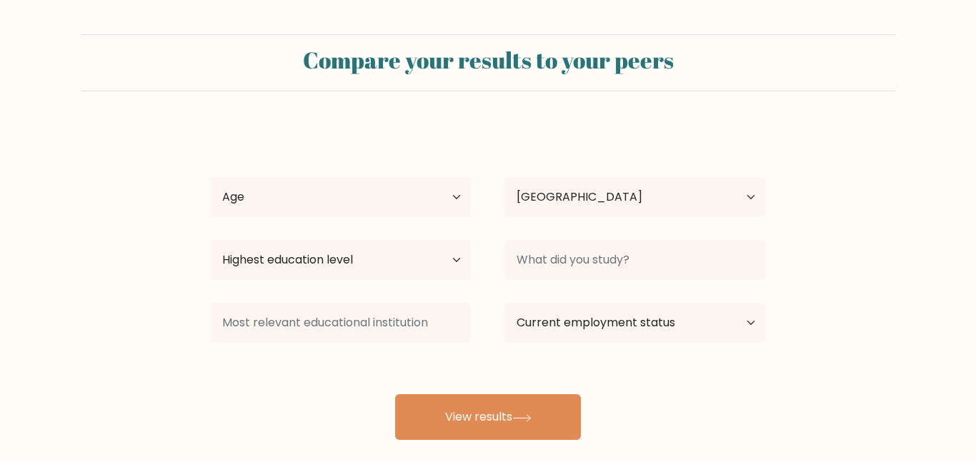
select select "US"
click at [336, 211] on select "Age Under [DEMOGRAPHIC_DATA] [DEMOGRAPHIC_DATA] [DEMOGRAPHIC_DATA] [DEMOGRAPHIC…" at bounding box center [341, 197] width 260 height 40
select select "min_18"
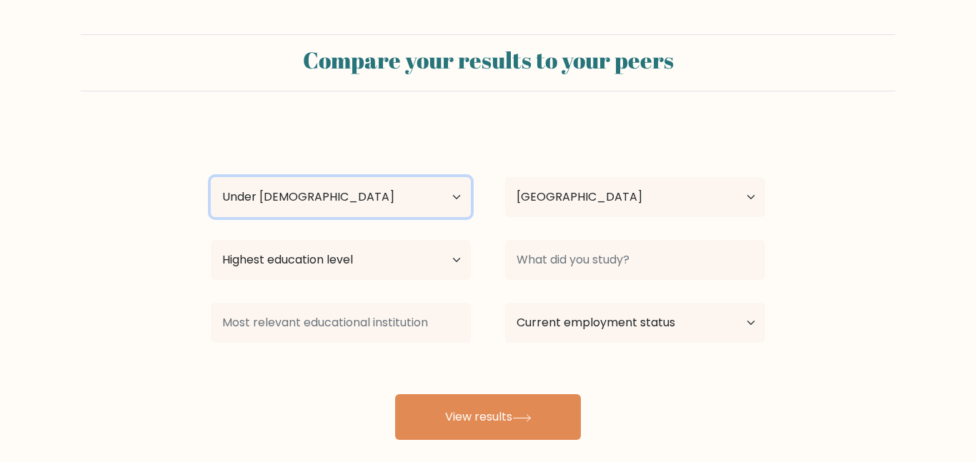
click at [211, 177] on select "Age Under [DEMOGRAPHIC_DATA] [DEMOGRAPHIC_DATA] [DEMOGRAPHIC_DATA] [DEMOGRAPHIC…" at bounding box center [341, 197] width 260 height 40
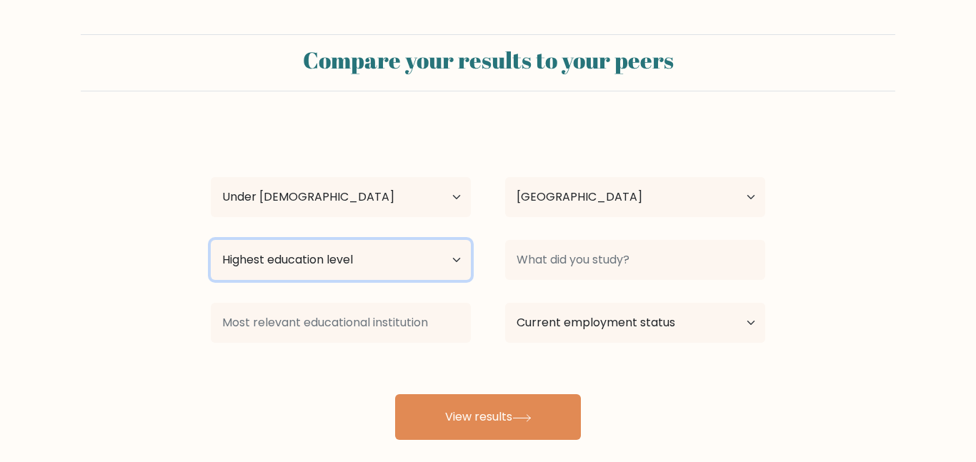
click at [318, 265] on select "Highest education level No schooling Primary Lower Secondary Upper Secondary Oc…" at bounding box center [341, 260] width 260 height 40
select select "no_schooling"
click at [211, 240] on select "Highest education level No schooling Primary Lower Secondary Upper Secondary Oc…" at bounding box center [341, 260] width 260 height 40
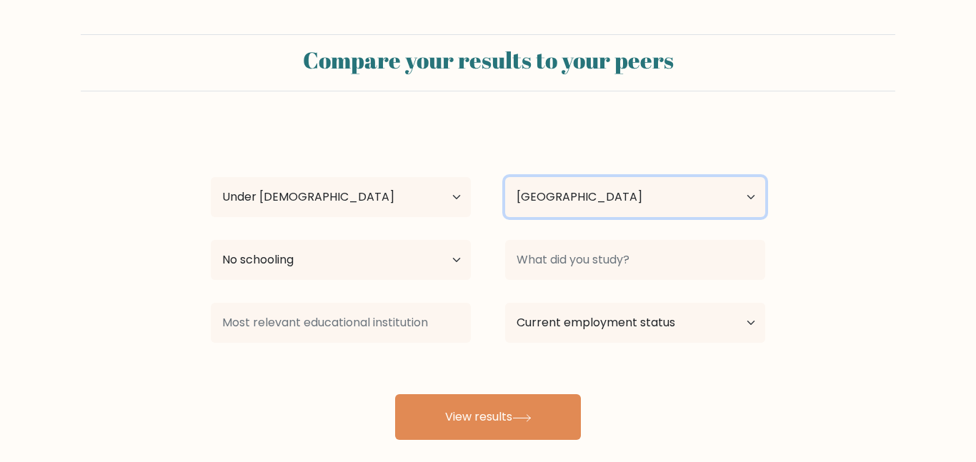
click at [524, 205] on select "Country [GEOGRAPHIC_DATA] [GEOGRAPHIC_DATA] [GEOGRAPHIC_DATA] [US_STATE] [GEOGR…" at bounding box center [635, 197] width 260 height 40
click at [505, 177] on select "Country Afghanistan Albania Algeria American Samoa Andorra Angola Anguilla Anta…" at bounding box center [635, 197] width 260 height 40
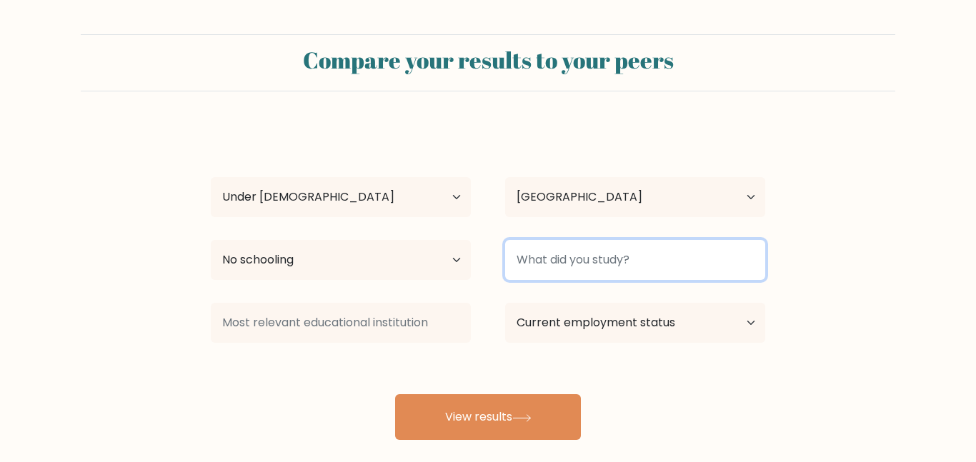
click at [554, 261] on input at bounding box center [635, 260] width 260 height 40
type input "nothin"
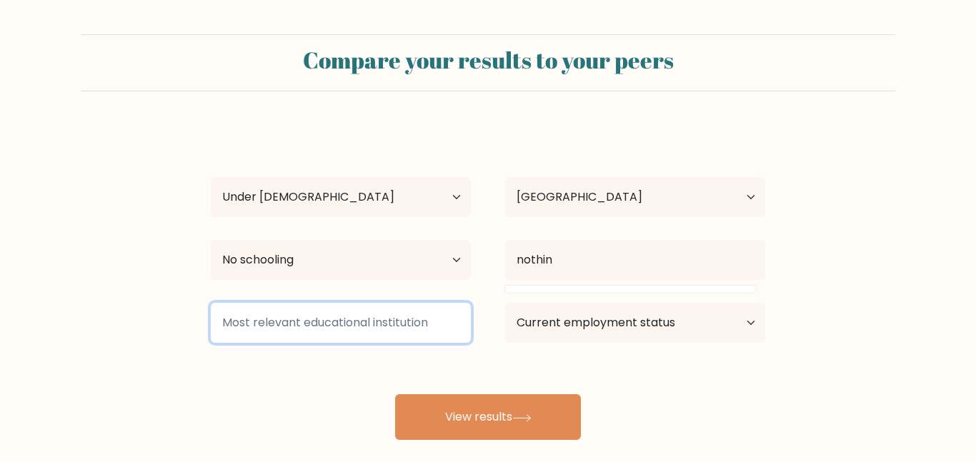
click at [360, 316] on input at bounding box center [341, 323] width 260 height 40
type input "none"
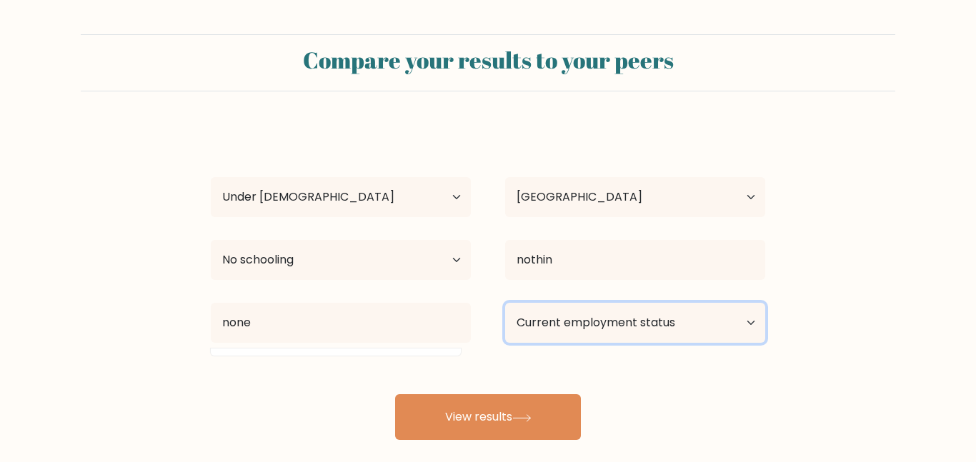
click at [609, 325] on select "Current employment status Employed Student Retired Other / prefer not to answer" at bounding box center [635, 323] width 260 height 40
click at [505, 303] on select "Current employment status Employed Student Retired Other / prefer not to answer" at bounding box center [635, 323] width 260 height 40
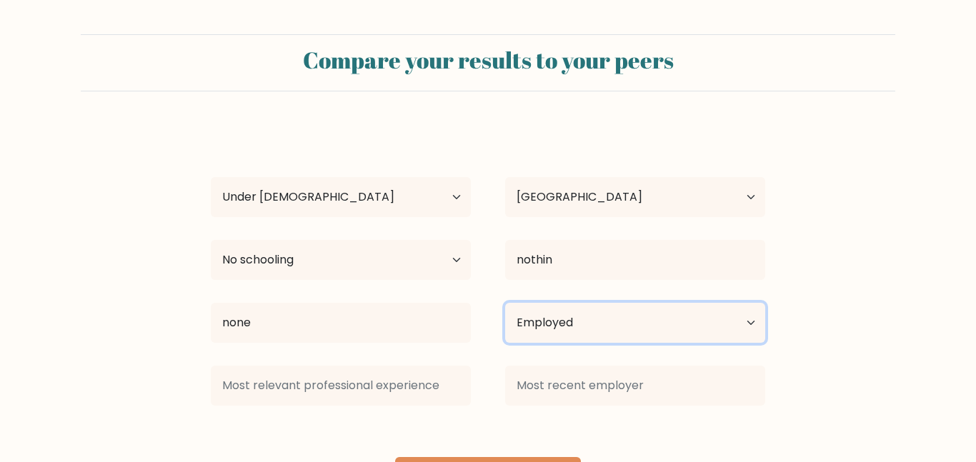
click at [550, 318] on select "Current employment status Employed Student Retired Other / prefer not to answer" at bounding box center [635, 323] width 260 height 40
select select "other"
click at [505, 303] on select "Current employment status Employed Student Retired Other / prefer not to answer" at bounding box center [635, 323] width 260 height 40
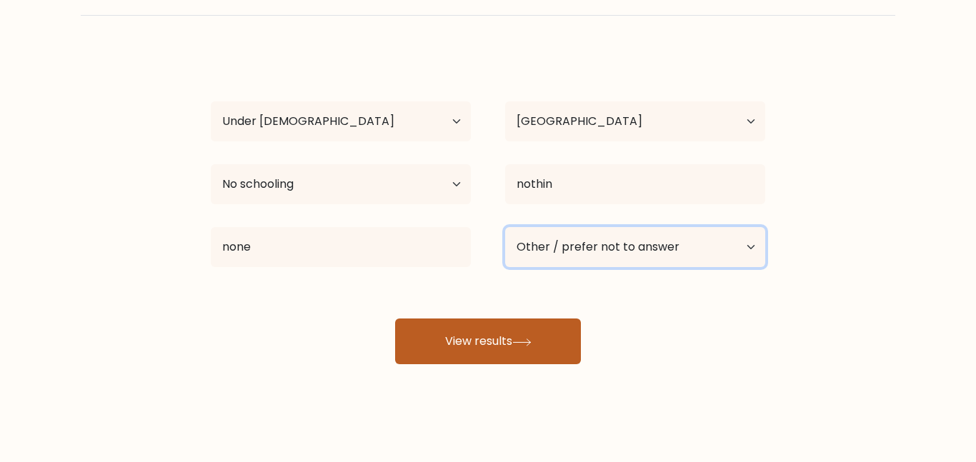
scroll to position [77, 0]
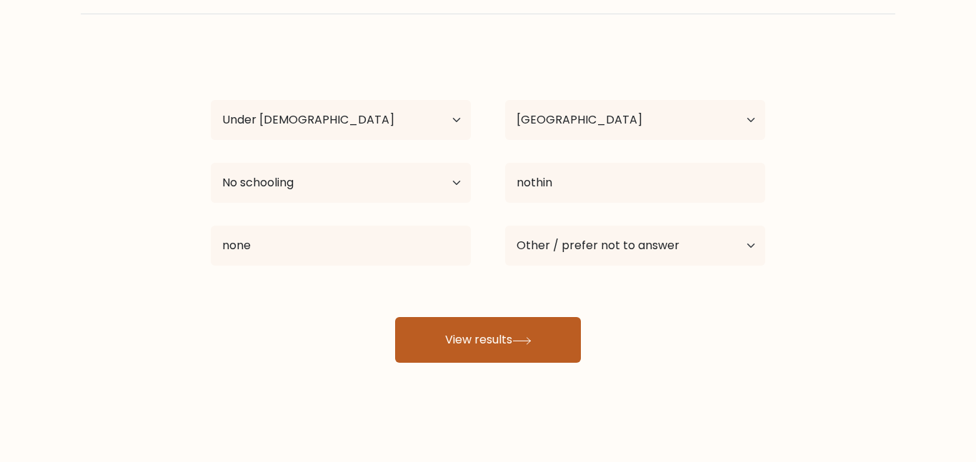
click at [488, 354] on button "View results" at bounding box center [488, 340] width 186 height 46
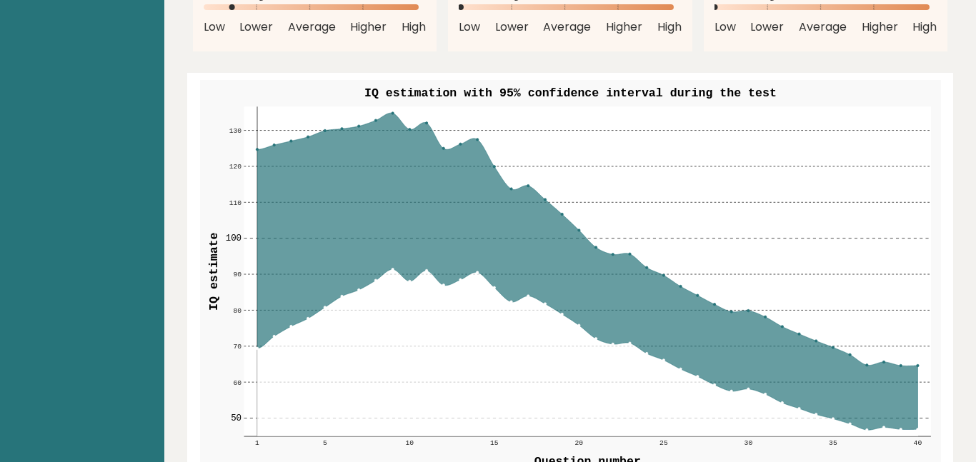
scroll to position [1608, 0]
